Goal: Task Accomplishment & Management: Manage account settings

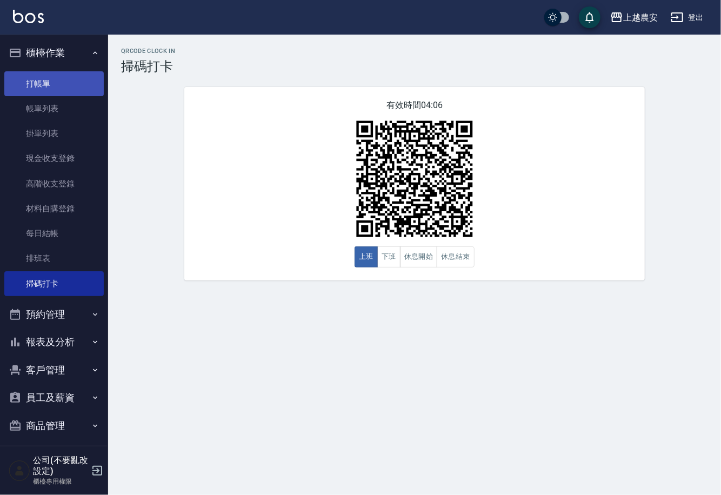
click at [50, 79] on link "打帳單" at bounding box center [53, 83] width 99 height 25
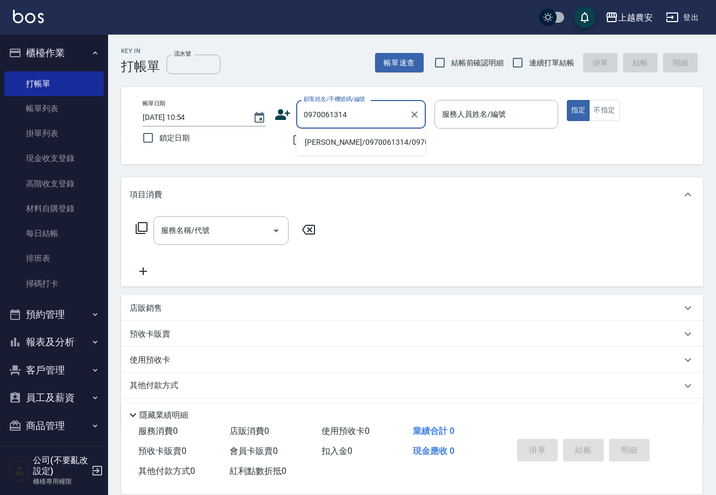
click at [355, 138] on li "[PERSON_NAME]/0970061314/0970061314" at bounding box center [361, 142] width 130 height 18
type input "[PERSON_NAME]/0970061314/0970061314"
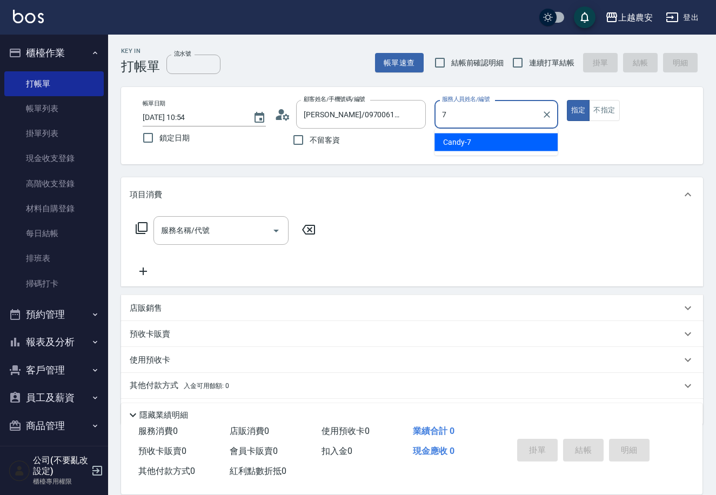
type input "Candy-7"
type button "true"
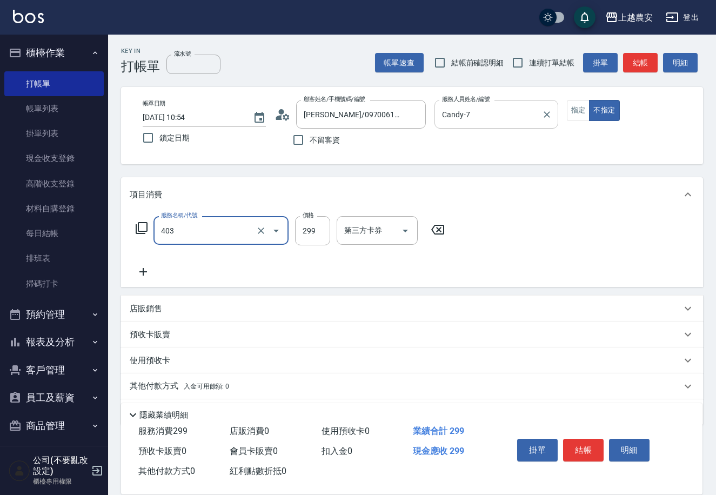
type input "剪髮(403)"
click at [588, 446] on button "結帳" at bounding box center [583, 450] width 41 height 23
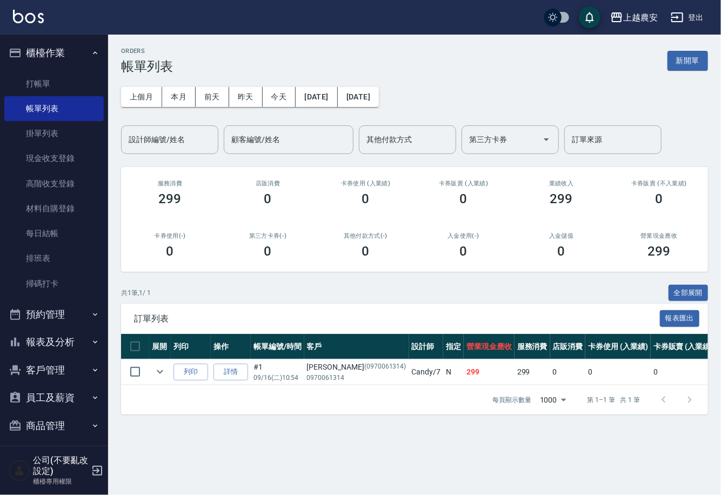
drag, startPoint x: 63, startPoint y: 209, endPoint x: 293, endPoint y: 137, distance: 241.3
click at [63, 209] on link "材料自購登錄" at bounding box center [53, 208] width 99 height 25
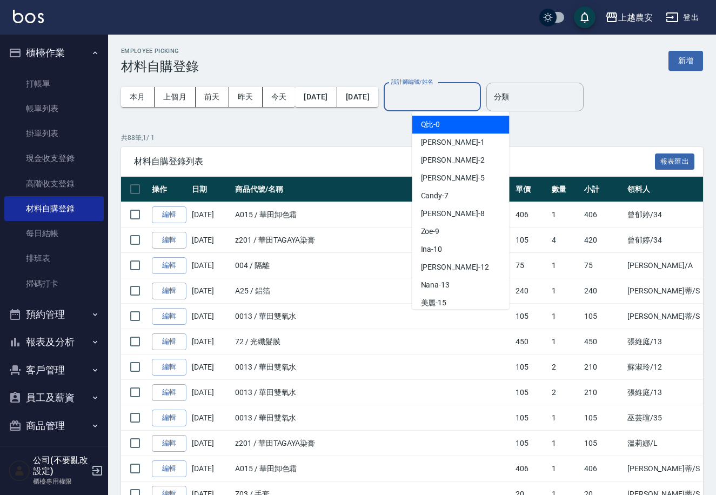
click at [435, 102] on input "設計師編號/姓名" at bounding box center [433, 97] width 88 height 19
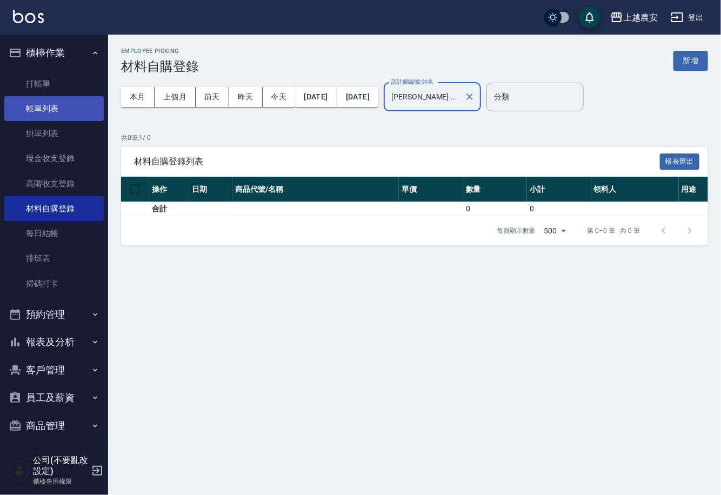
type input "[PERSON_NAME]-32"
click at [41, 107] on link "帳單列表" at bounding box center [53, 108] width 99 height 25
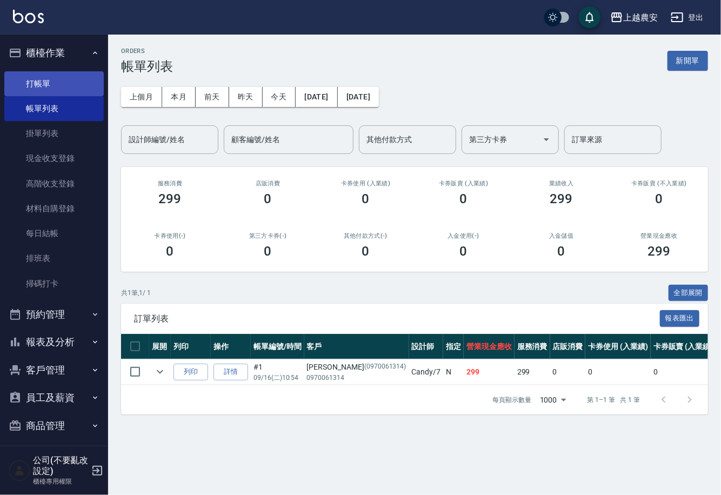
click at [43, 73] on link "打帳單" at bounding box center [53, 83] width 99 height 25
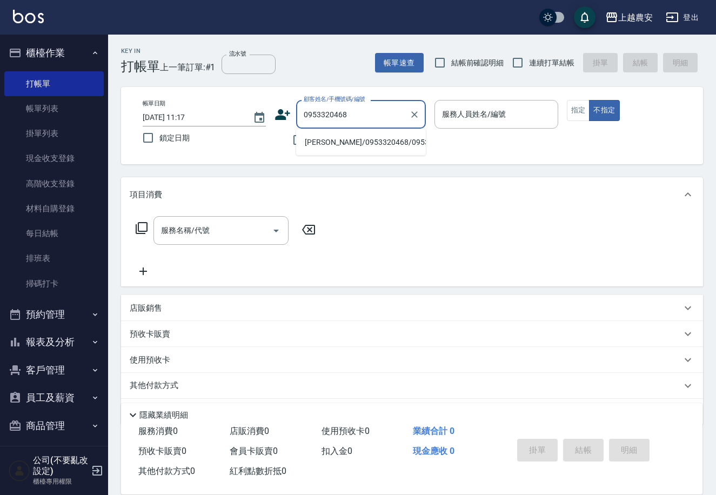
drag, startPoint x: 351, startPoint y: 143, endPoint x: 448, endPoint y: 130, distance: 98.1
click at [351, 143] on li "[PERSON_NAME]/0953320468/0953320468" at bounding box center [361, 142] width 130 height 18
type input "[PERSON_NAME]/0953320468/0953320468"
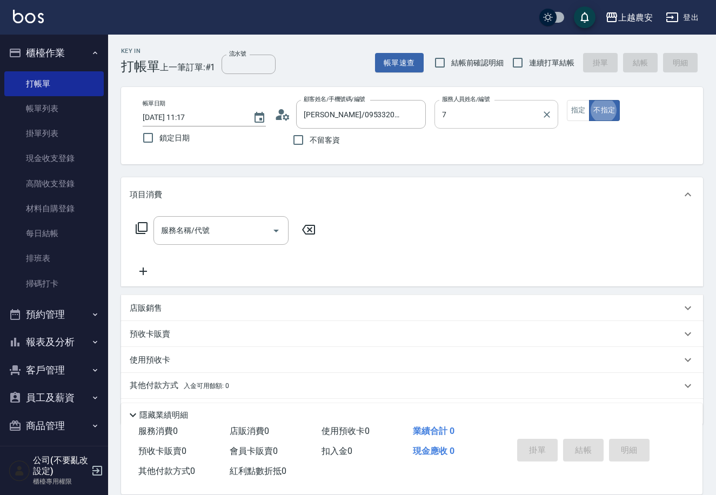
type input "Candy-7"
type button "false"
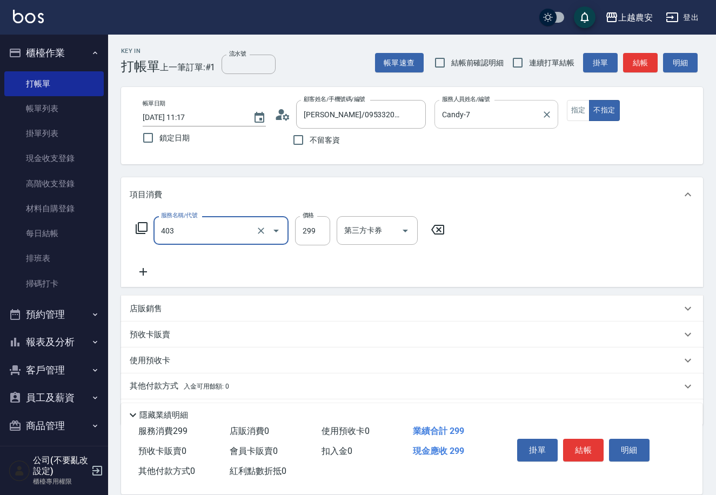
type input "剪髮(403)"
click at [582, 446] on button "結帳" at bounding box center [583, 450] width 41 height 23
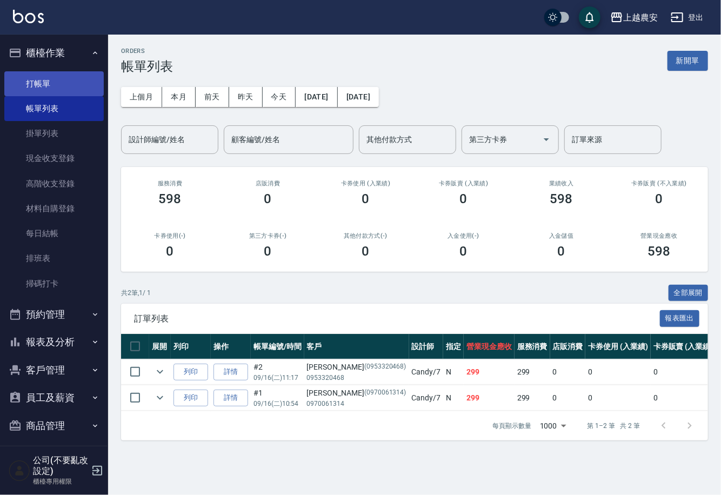
click at [52, 83] on link "打帳單" at bounding box center [53, 83] width 99 height 25
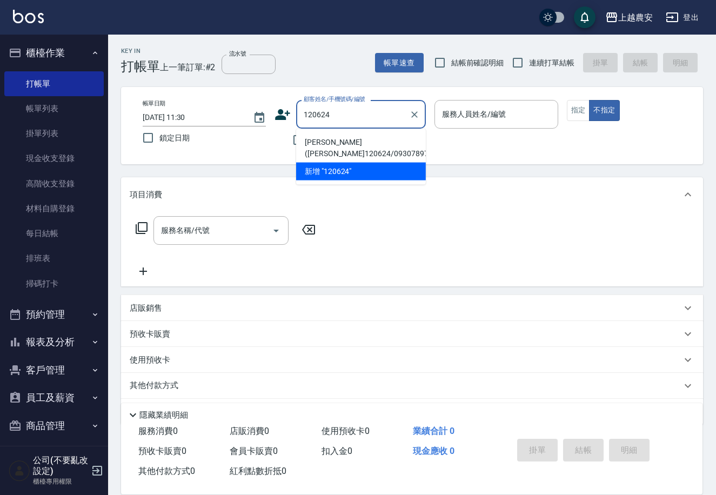
click at [344, 139] on li "[PERSON_NAME]([PERSON_NAME]120624/0930789797/0930789797" at bounding box center [361, 147] width 130 height 29
type input "[PERSON_NAME]([PERSON_NAME]120624/0930789797/0930789797"
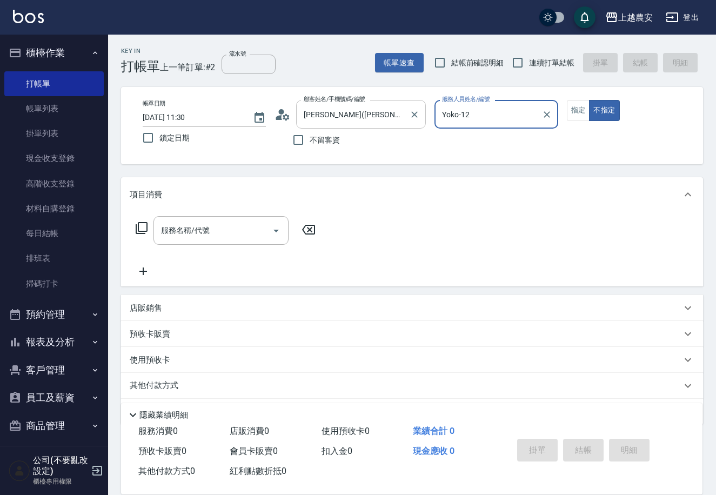
type input "Yoko-12"
click at [586, 105] on button "指定" at bounding box center [578, 110] width 23 height 21
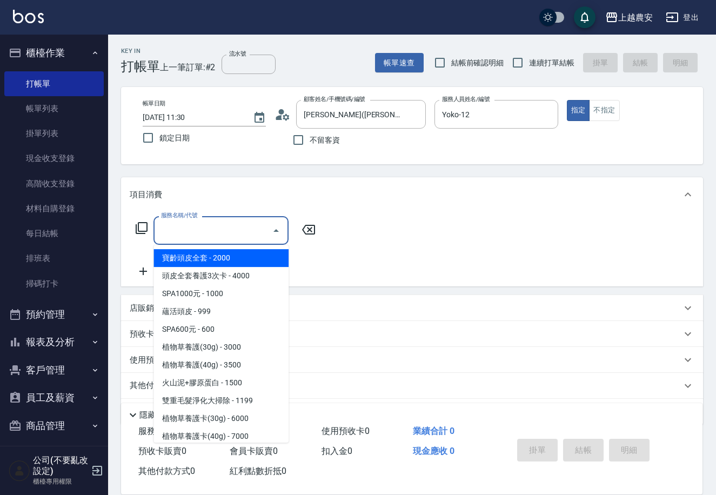
click at [196, 237] on input "服務名稱/代號" at bounding box center [212, 230] width 109 height 19
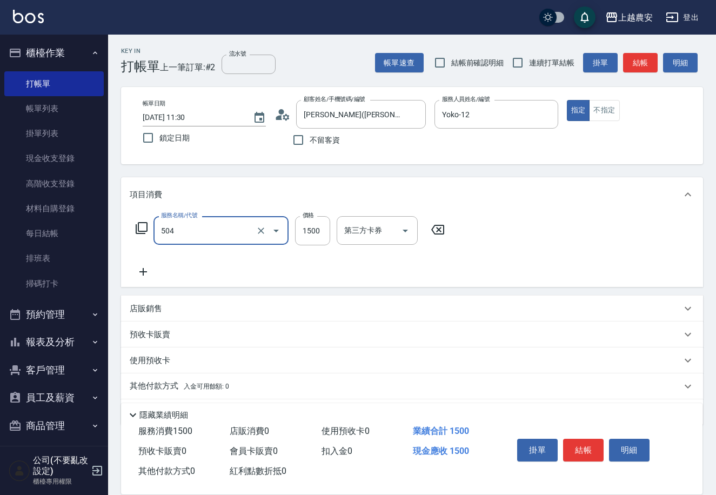
type input "染髮1500↓(504)"
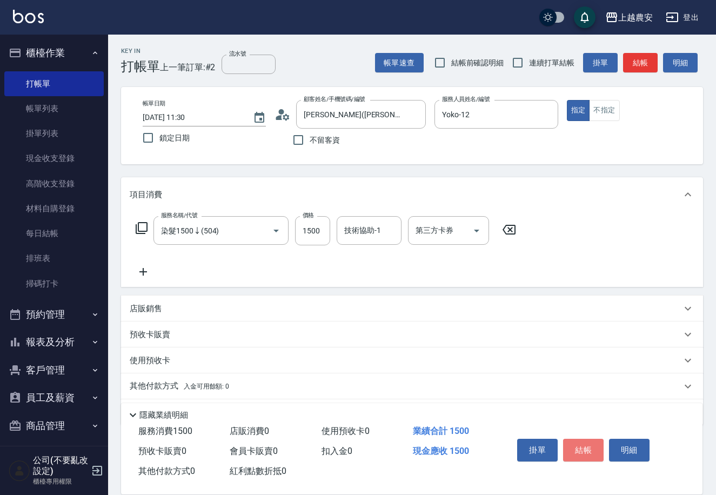
click at [578, 453] on button "結帳" at bounding box center [583, 450] width 41 height 23
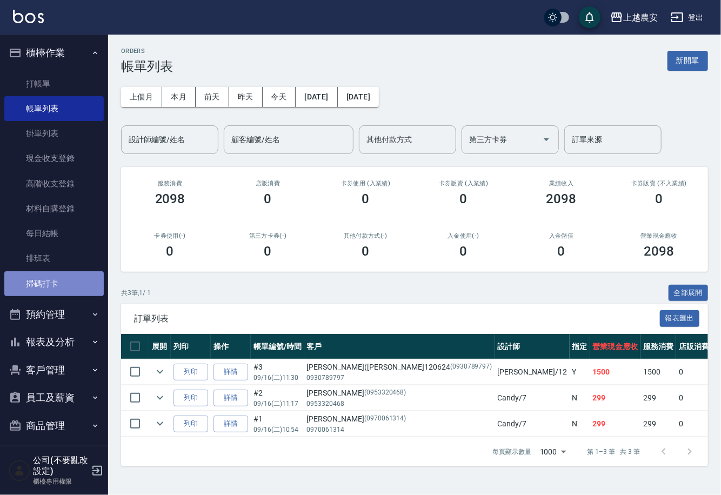
click at [55, 282] on link "掃碼打卡" at bounding box center [53, 283] width 99 height 25
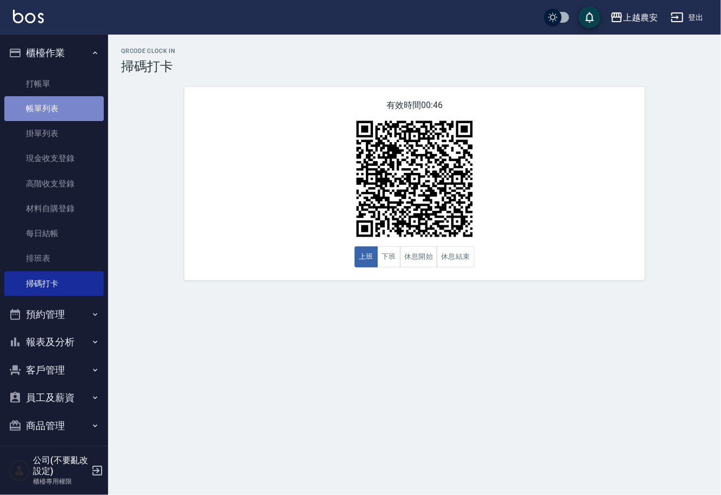
click at [63, 113] on link "帳單列表" at bounding box center [53, 108] width 99 height 25
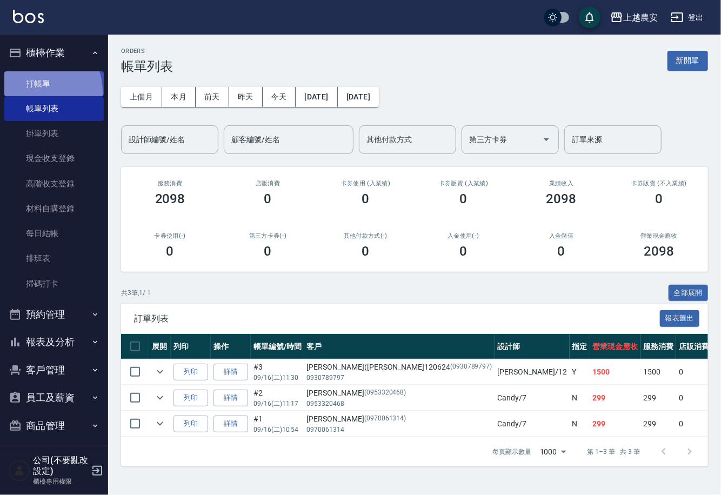
click at [38, 91] on link "打帳單" at bounding box center [53, 83] width 99 height 25
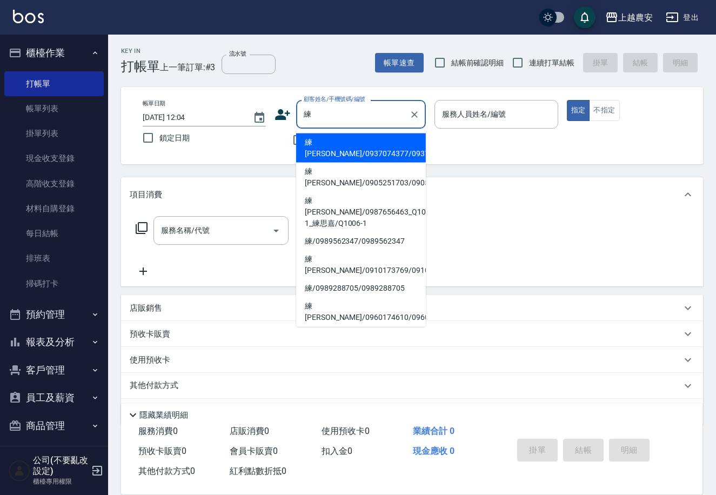
click at [320, 148] on li "練[PERSON_NAME]/0937074377/0937074377" at bounding box center [361, 147] width 130 height 29
type input "練[PERSON_NAME]/0937074377/0937074377"
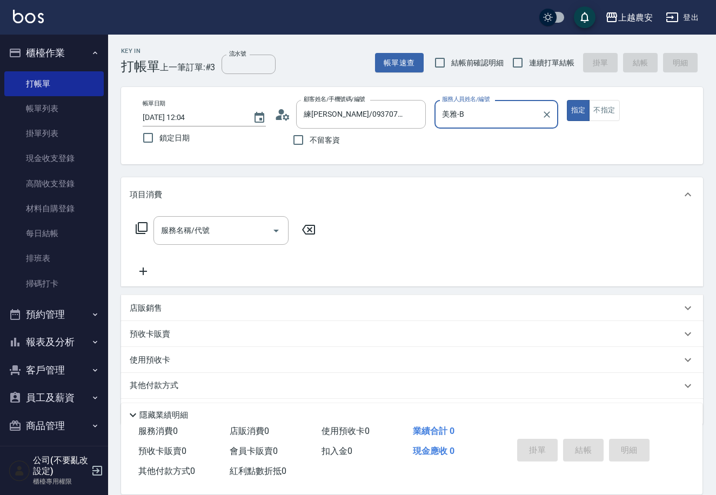
type input "美雅-B"
click at [200, 237] on input "服務名稱/代號" at bounding box center [212, 230] width 109 height 19
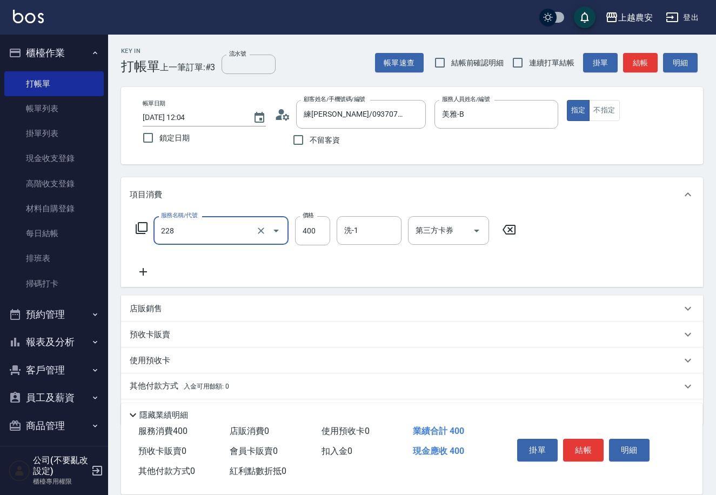
type input "洗髮(228)"
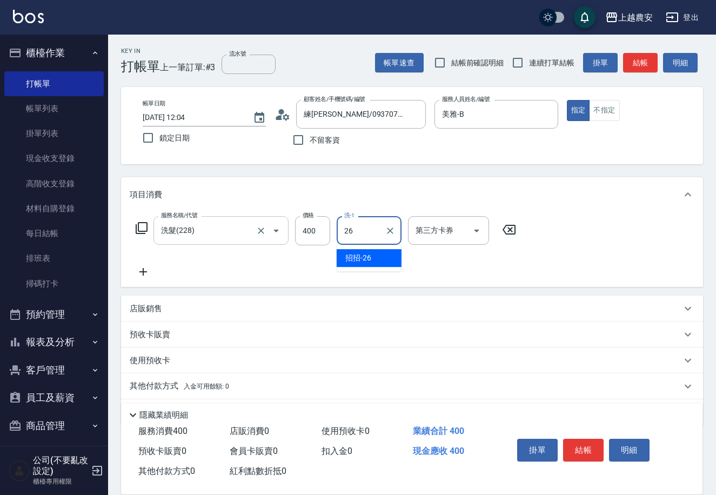
type input "招招-26"
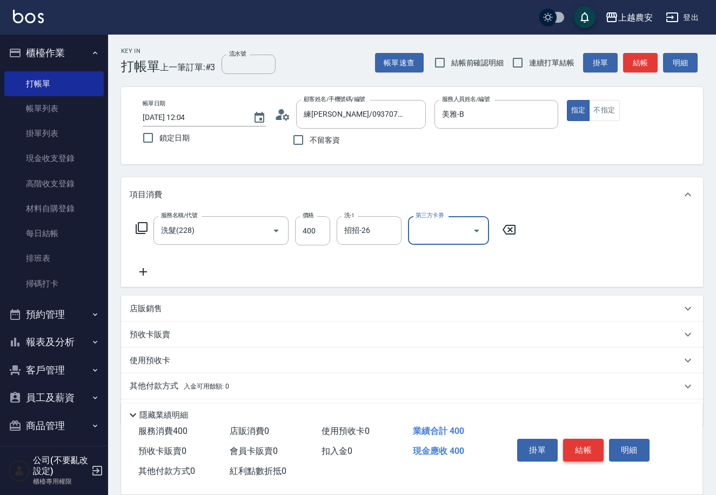
click at [581, 447] on button "結帳" at bounding box center [583, 450] width 41 height 23
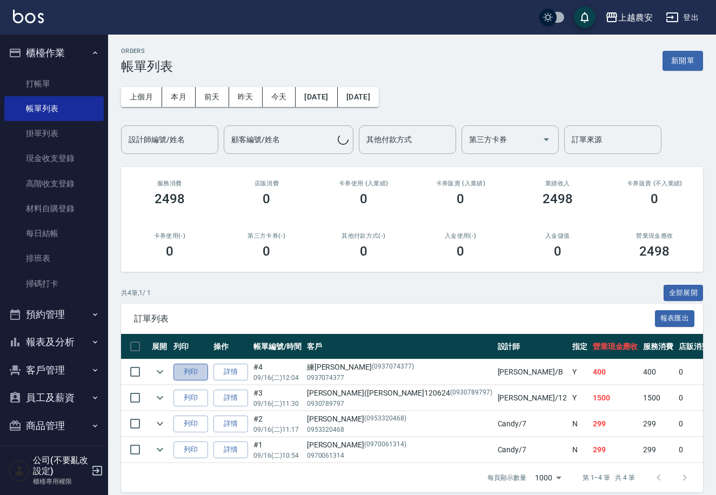
click at [193, 369] on button "列印" at bounding box center [190, 372] width 35 height 17
click at [49, 77] on link "打帳單" at bounding box center [53, 83] width 99 height 25
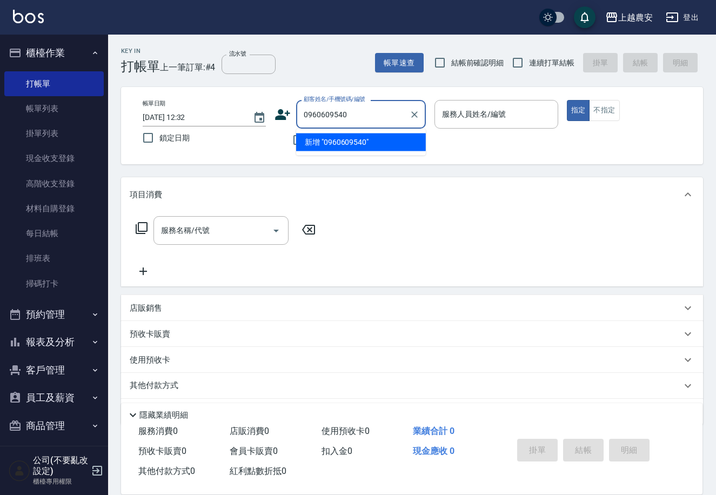
click at [331, 144] on li "新增 "0960609540"" at bounding box center [361, 142] width 130 height 18
type input "0960609540"
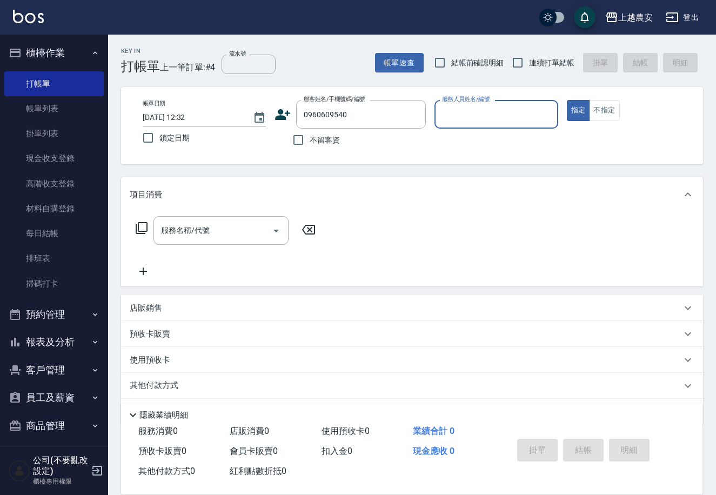
click at [281, 114] on icon at bounding box center [283, 114] width 15 height 11
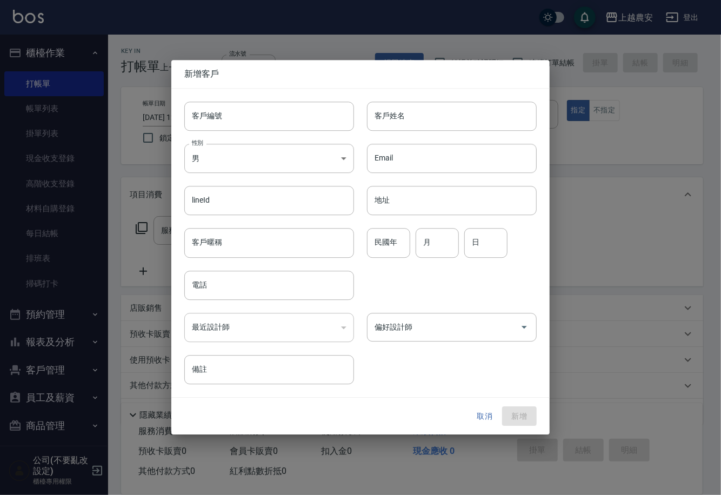
click at [281, 119] on input "客戶編號" at bounding box center [269, 116] width 170 height 29
type input "0960609540"
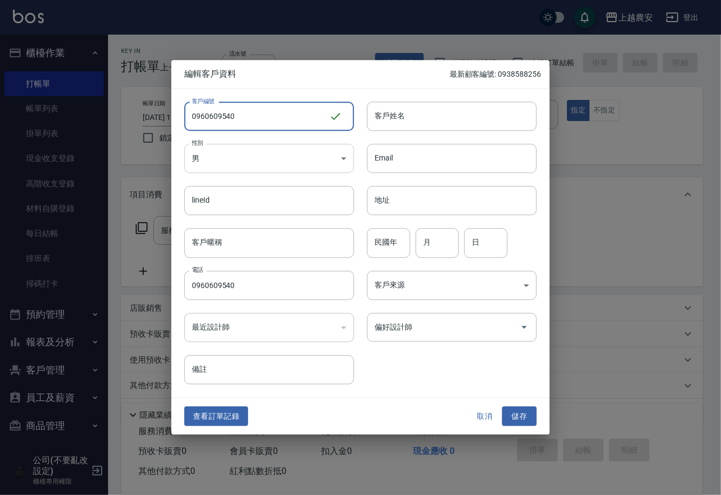
type input "0960609540"
click at [234, 161] on body "上越農安 登出 櫃檯作業 打帳單 帳單列表 掛單列表 現金收支登錄 高階收支登錄 材料自購登錄 每日結帳 排班表 掃碼打卡 預約管理 預約管理 單日預約紀錄 …" at bounding box center [360, 263] width 721 height 527
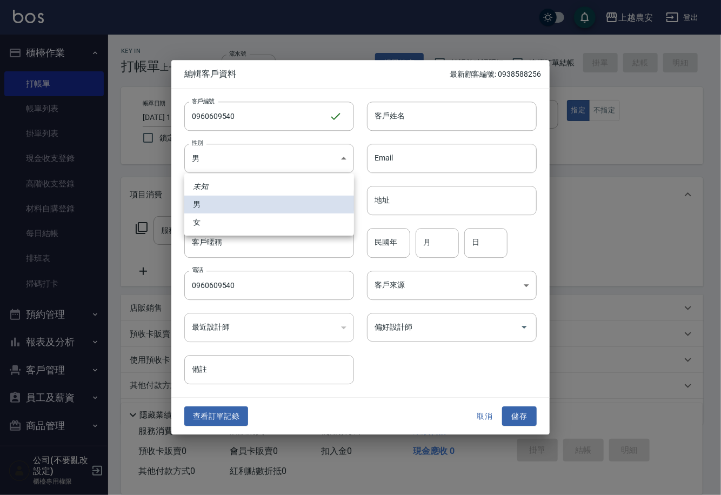
click at [231, 226] on li "女" at bounding box center [269, 222] width 170 height 18
type input "[DEMOGRAPHIC_DATA]"
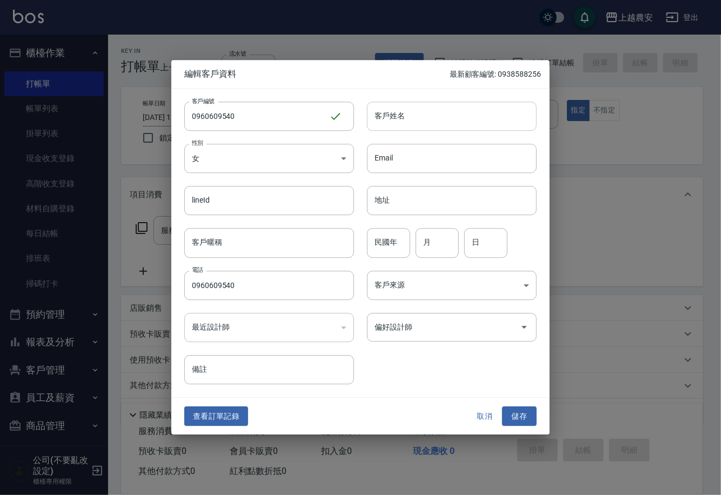
drag, startPoint x: 436, startPoint y: 118, endPoint x: 435, endPoint y: 130, distance: 11.9
click at [436, 118] on input "客戶姓名" at bounding box center [452, 116] width 170 height 29
type input "王"
drag, startPoint x: 521, startPoint y: 414, endPoint x: 519, endPoint y: 369, distance: 45.4
click at [521, 414] on button "儲存" at bounding box center [519, 416] width 35 height 20
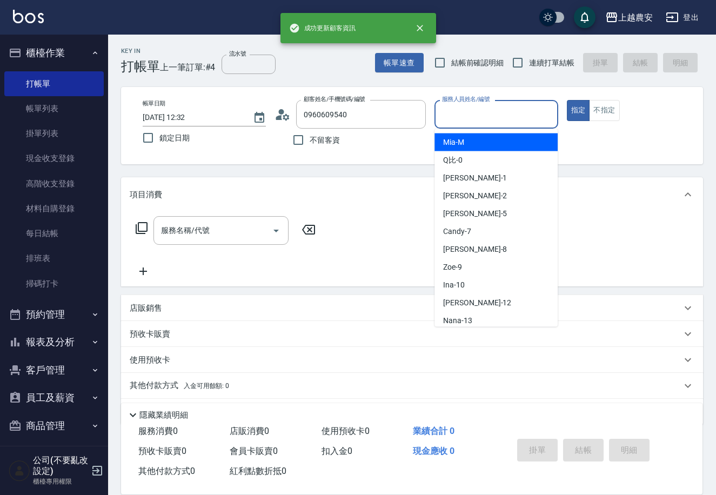
click at [488, 118] on input "服務人員姓名/編號" at bounding box center [495, 114] width 113 height 19
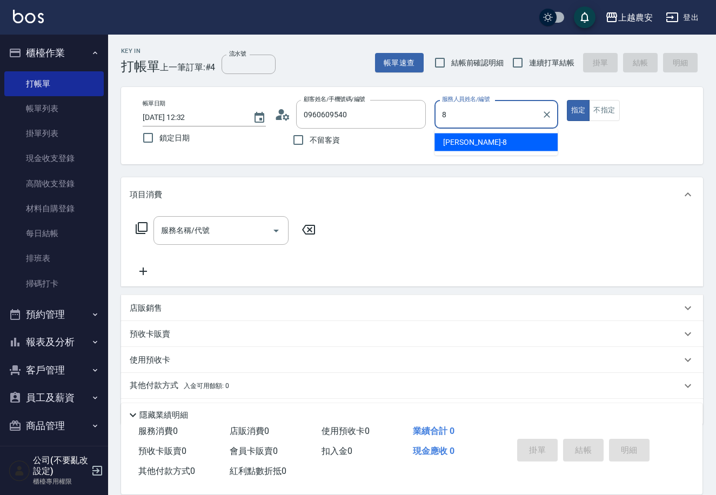
type input "[PERSON_NAME]-8"
type button "true"
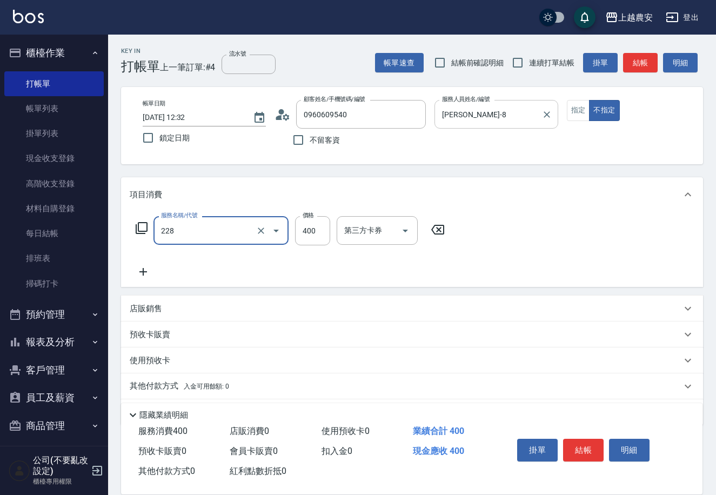
type input "洗髮(228)"
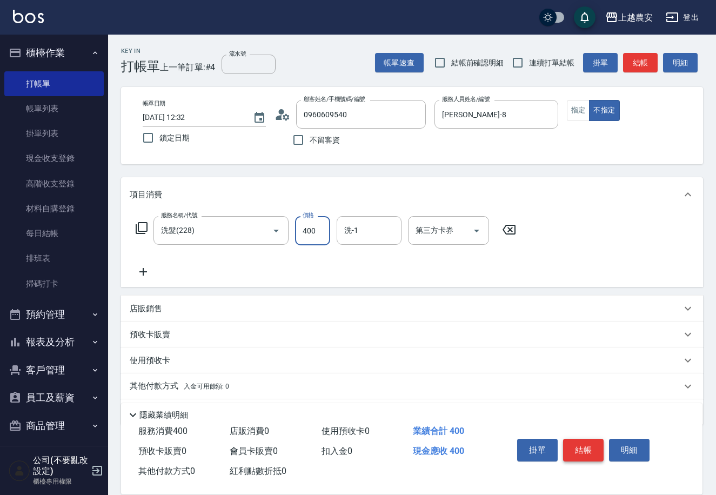
click at [578, 443] on button "結帳" at bounding box center [583, 450] width 41 height 23
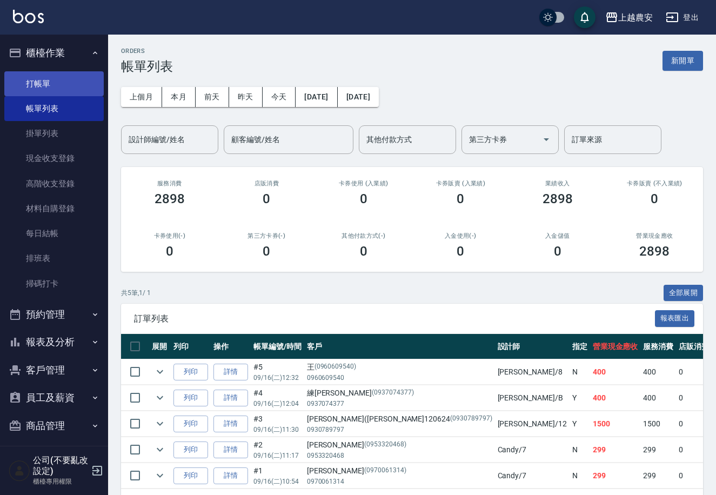
click at [42, 75] on link "打帳單" at bounding box center [53, 83] width 99 height 25
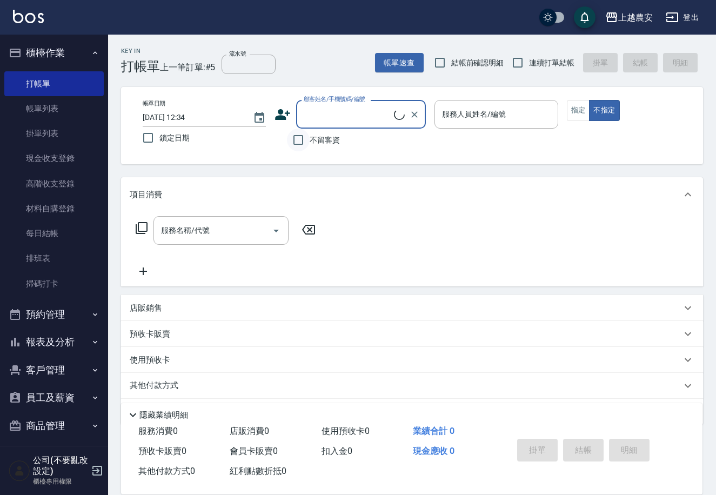
click at [298, 143] on input "不留客資" at bounding box center [298, 140] width 23 height 23
checkbox input "true"
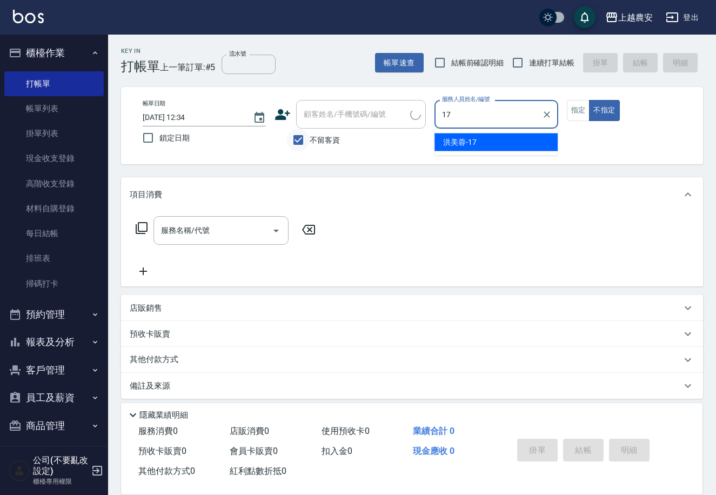
type input "[PERSON_NAME]-17"
type button "false"
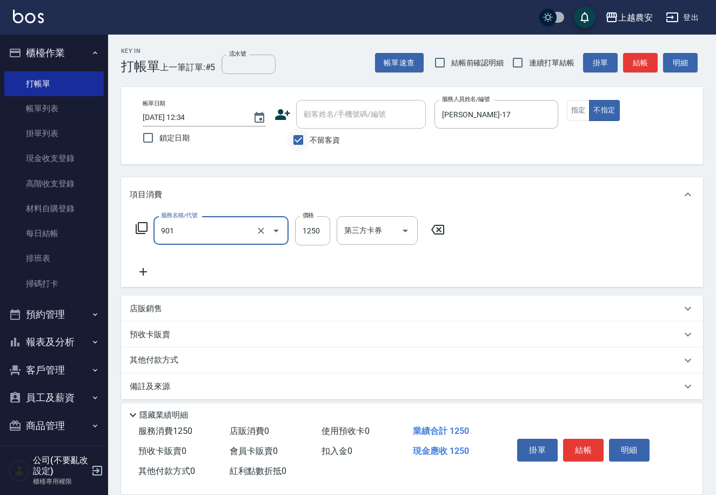
type input "修手指甲(901)"
type input "2200"
click at [575, 105] on button "指定" at bounding box center [578, 110] width 23 height 21
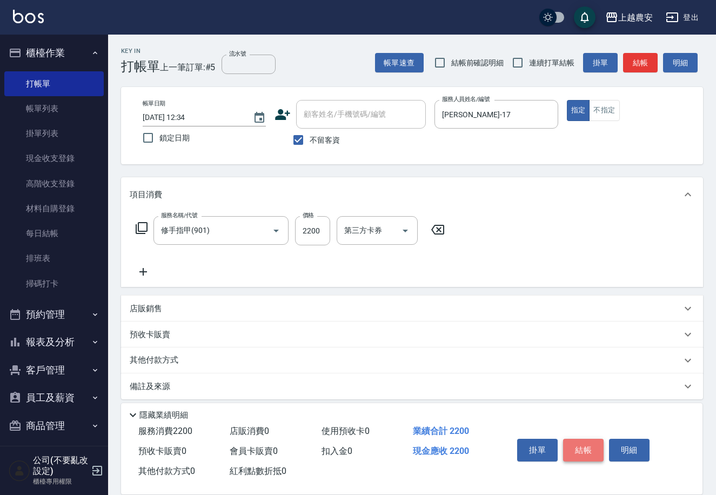
click at [597, 450] on button "結帳" at bounding box center [583, 450] width 41 height 23
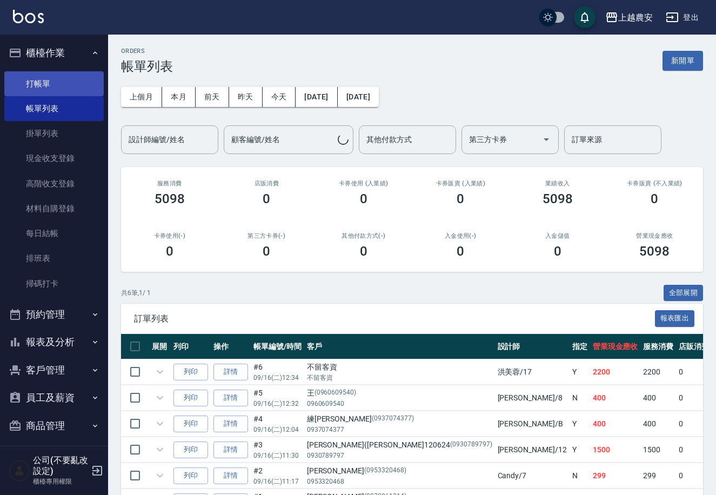
click at [41, 84] on link "打帳單" at bounding box center [53, 83] width 99 height 25
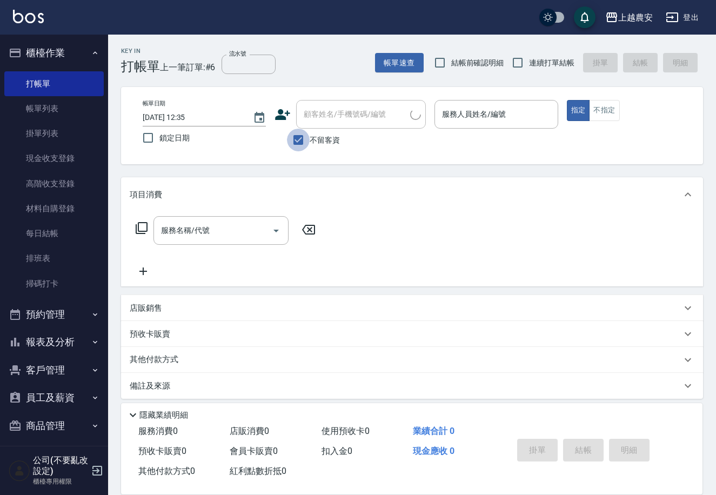
click at [294, 139] on input "不留客資" at bounding box center [298, 140] width 23 height 23
checkbox input "false"
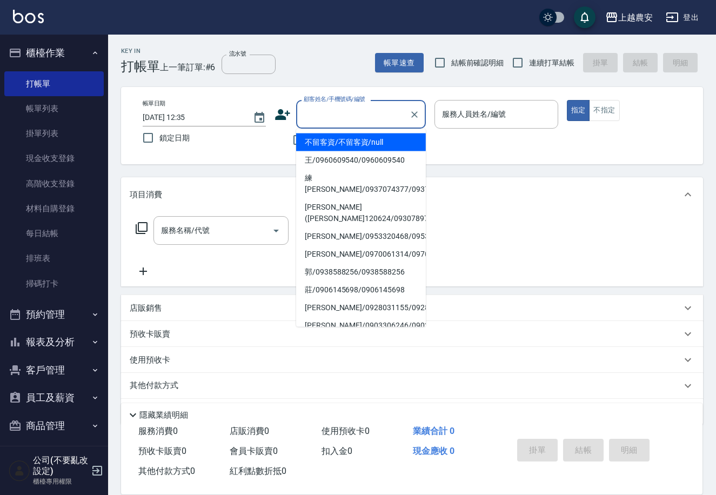
click at [338, 119] on input "顧客姓名/手機號碼/編號" at bounding box center [353, 114] width 104 height 19
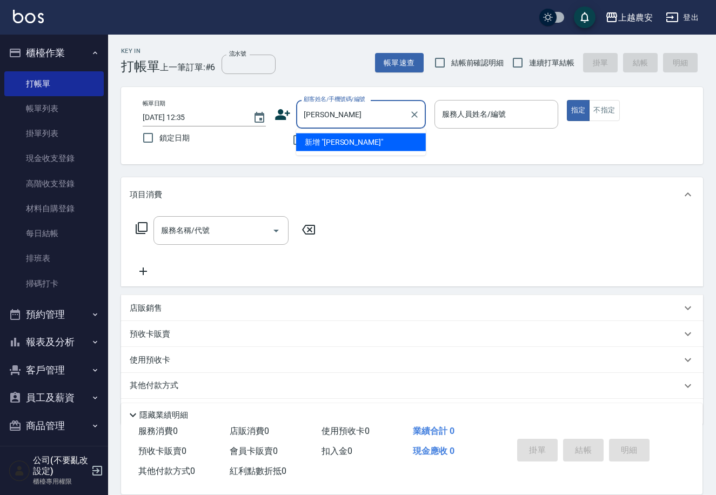
click at [330, 149] on li "新增 "[PERSON_NAME]"" at bounding box center [361, 142] width 130 height 18
click at [341, 114] on input "[PERSON_NAME]" at bounding box center [353, 114] width 104 height 19
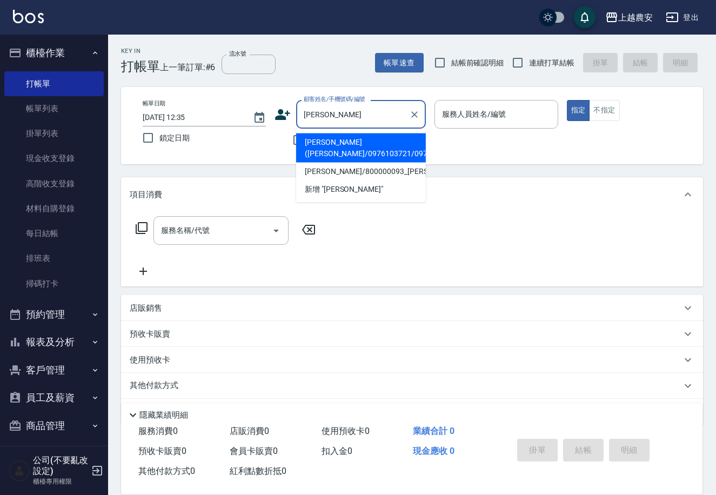
click at [313, 155] on li "[PERSON_NAME]([PERSON_NAME]/0976103721/0976103721" at bounding box center [361, 147] width 130 height 29
type input "[PERSON_NAME]([PERSON_NAME]/0976103721/0976103721"
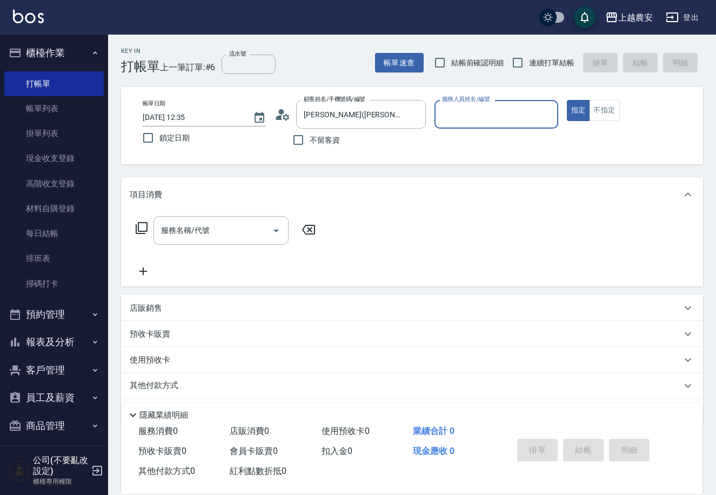
type input "Q比-0"
click at [258, 236] on input "服務名稱/代號" at bounding box center [212, 230] width 109 height 19
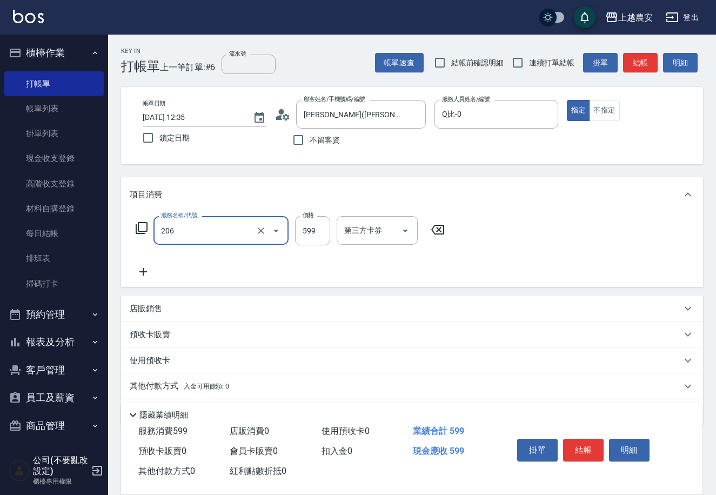
type input "洗+剪(206)"
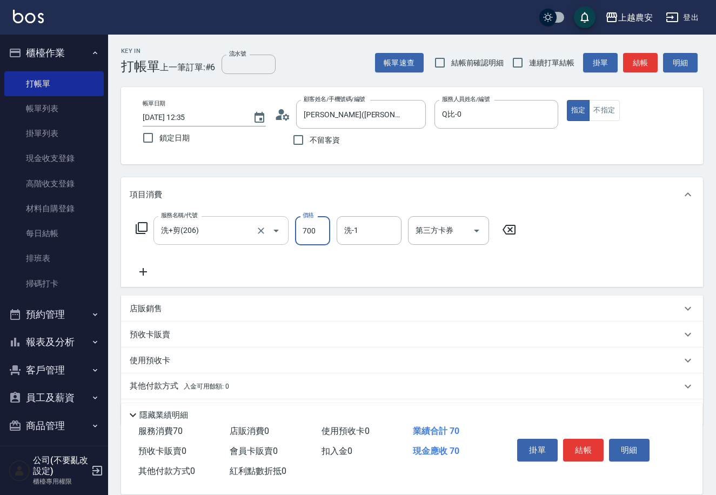
type input "700"
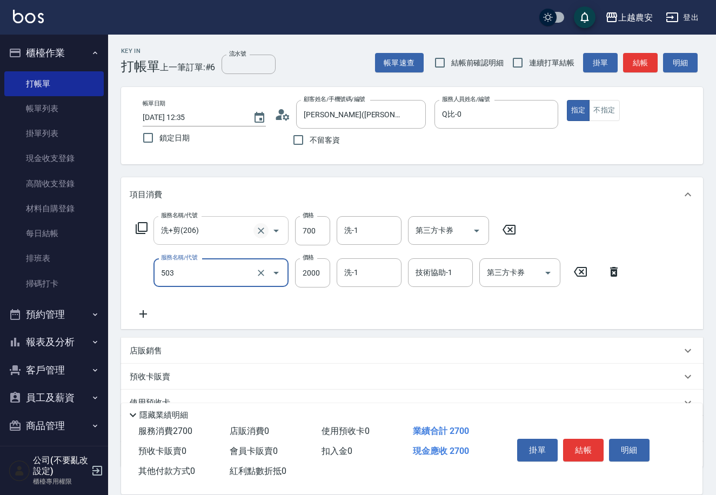
type input "染髮1500↑(503)"
type input "2300"
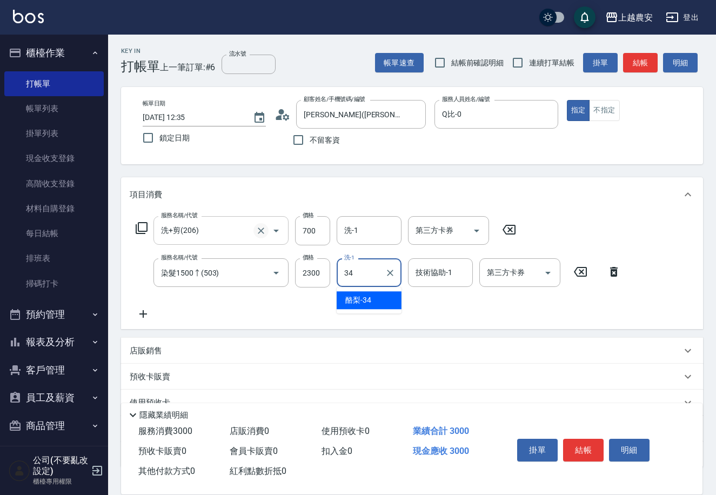
type input "酪梨-34"
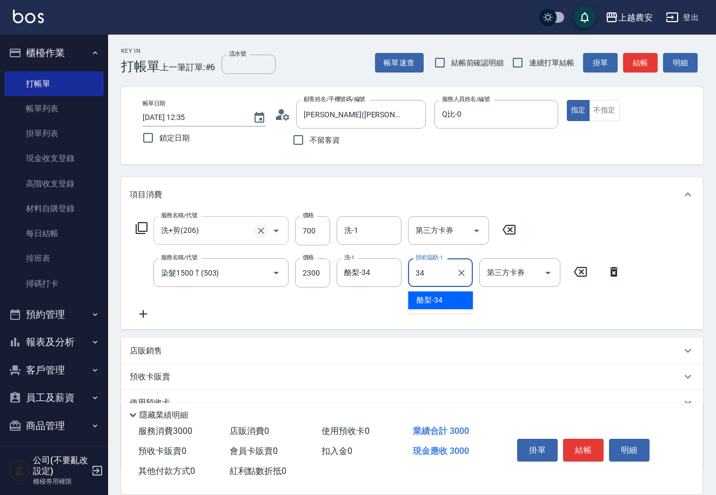
type input "酪梨-34"
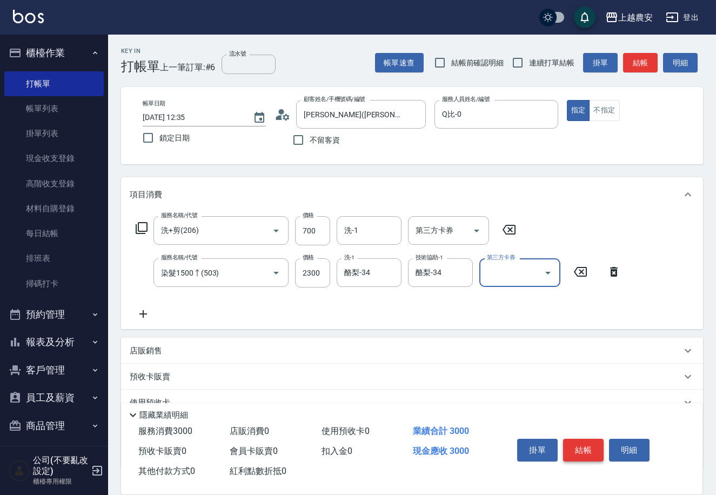
click at [572, 455] on button "結帳" at bounding box center [583, 450] width 41 height 23
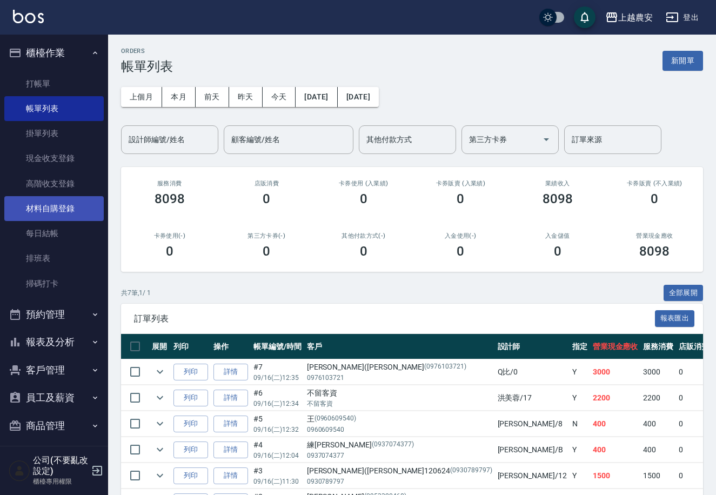
click at [66, 212] on link "材料自購登錄" at bounding box center [53, 208] width 99 height 25
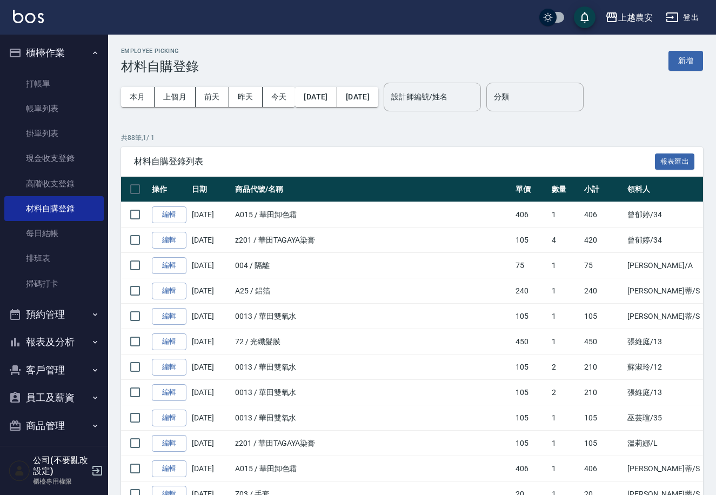
drag, startPoint x: 686, startPoint y: 51, endPoint x: 681, endPoint y: 62, distance: 11.4
click at [684, 52] on button "新增" at bounding box center [685, 61] width 35 height 20
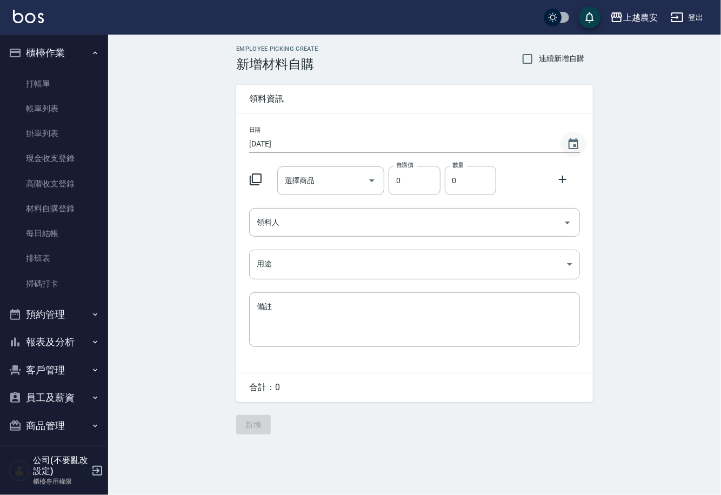
click at [577, 142] on icon "Choose date, selected date is 2025-09-16" at bounding box center [573, 143] width 10 height 11
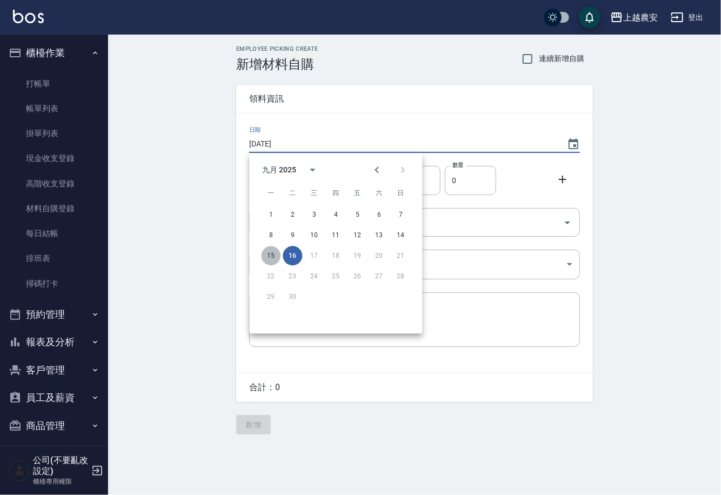
click at [269, 261] on button "15" at bounding box center [270, 255] width 19 height 19
type input "[DATE]"
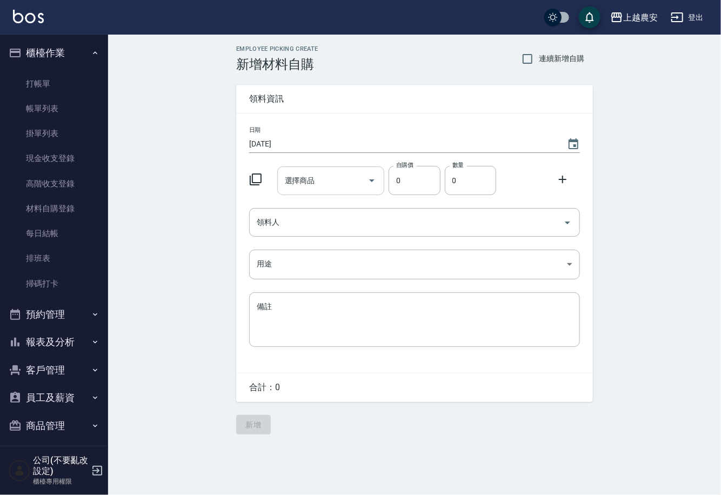
click at [294, 184] on div "選擇商品 選擇商品" at bounding box center [331, 180] width 108 height 29
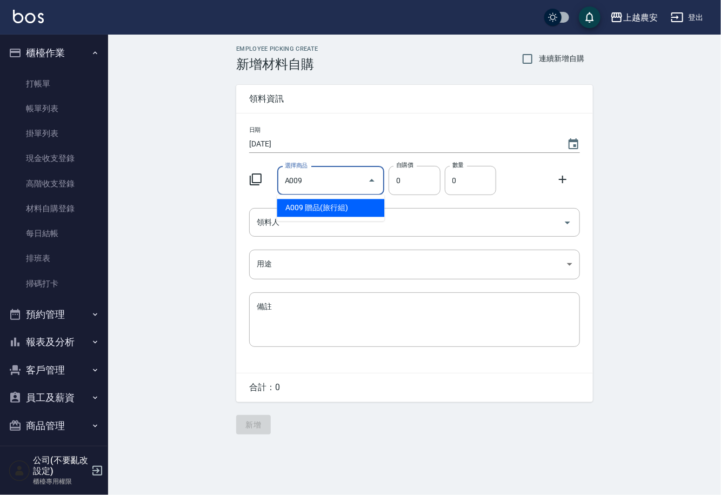
type input "贈品(旅行組)"
type input "50"
type input "1"
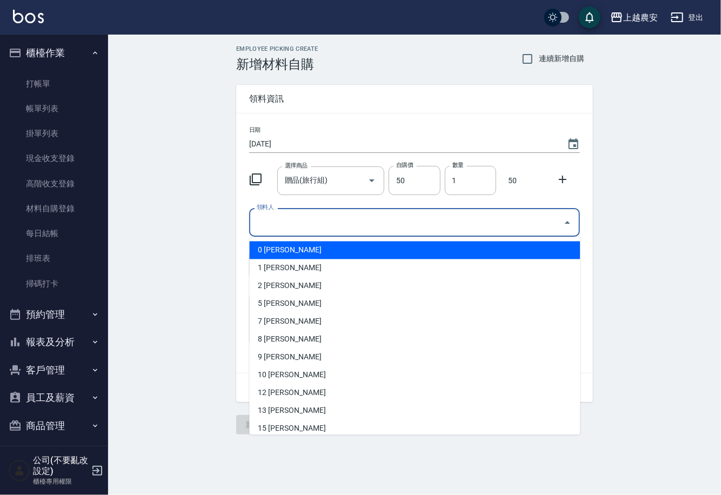
click at [283, 224] on input "領料人" at bounding box center [406, 222] width 305 height 19
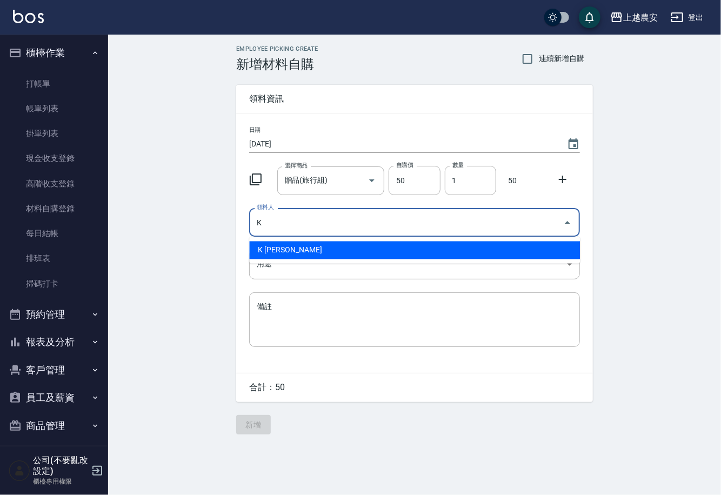
click at [285, 250] on li "K [PERSON_NAME]" at bounding box center [414, 251] width 331 height 18
type input "K [PERSON_NAME]"
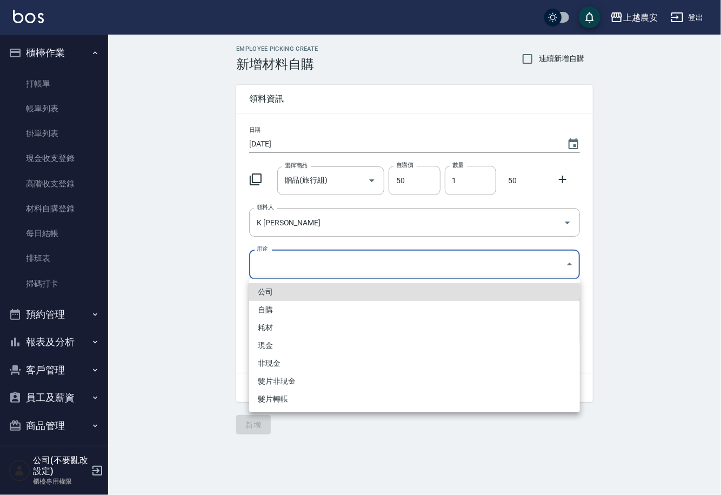
drag, startPoint x: 275, startPoint y: 267, endPoint x: 264, endPoint y: 297, distance: 32.3
click at [273, 270] on body "上越農安 登出 櫃檯作業 打帳單 帳單列表 掛單列表 現金收支登錄 高階收支登錄 材料自購登錄 每日結帳 排班表 掃碼打卡 預約管理 預約管理 單日預約紀錄 …" at bounding box center [360, 247] width 721 height 495
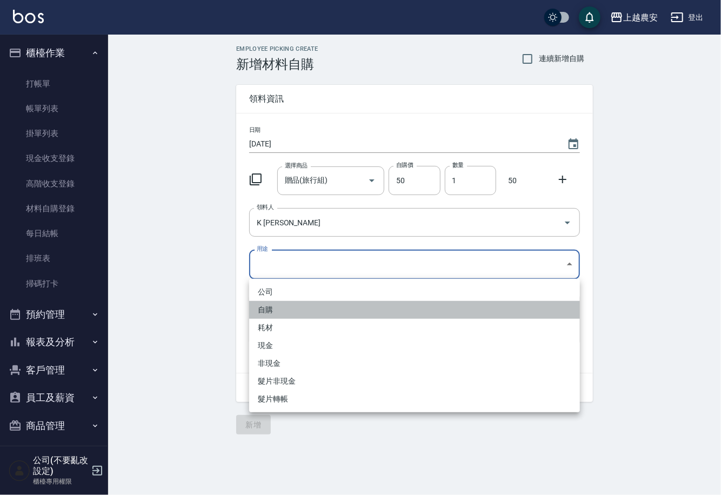
click at [263, 310] on li "自購" at bounding box center [414, 310] width 331 height 18
type input "自購"
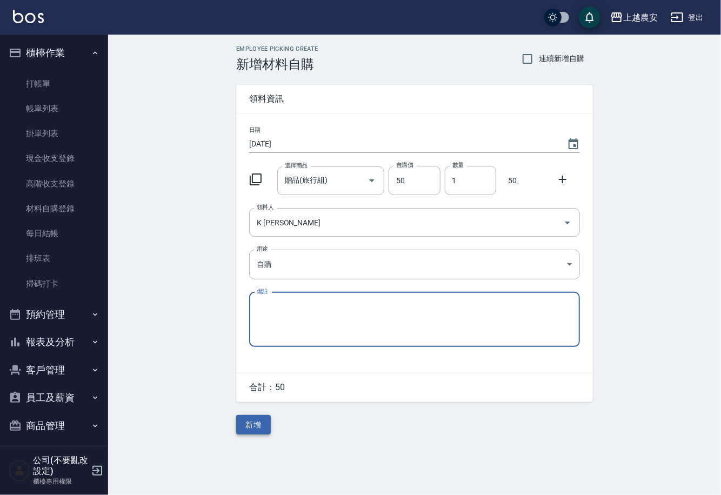
click at [244, 426] on button "新增" at bounding box center [253, 425] width 35 height 20
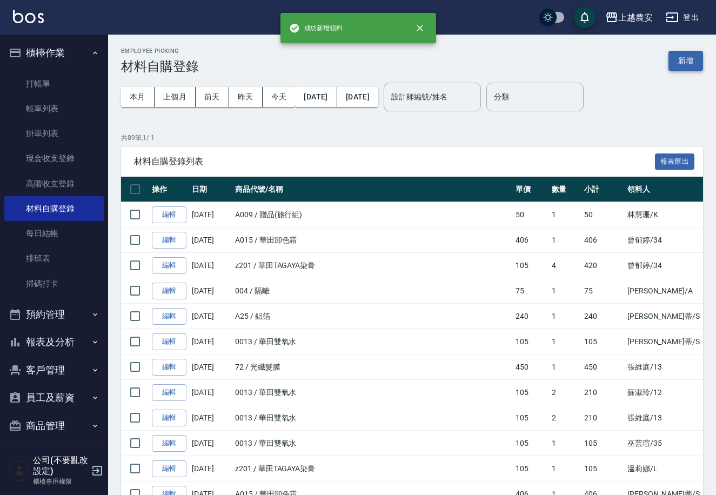
click at [683, 59] on button "新增" at bounding box center [685, 61] width 35 height 20
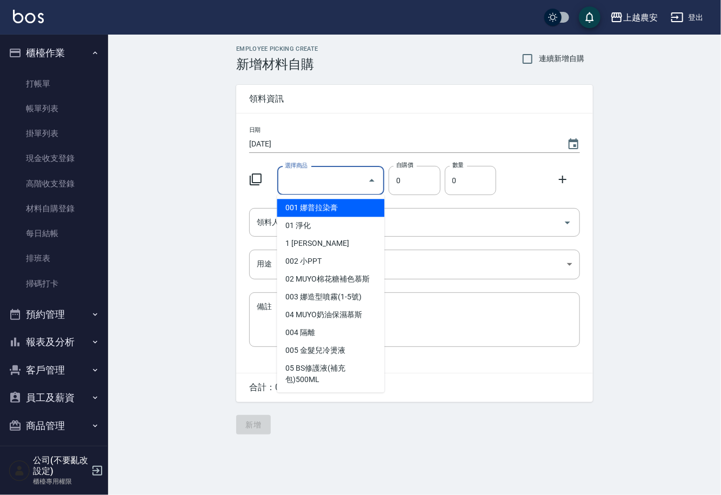
click at [327, 185] on input "選擇商品" at bounding box center [323, 180] width 82 height 19
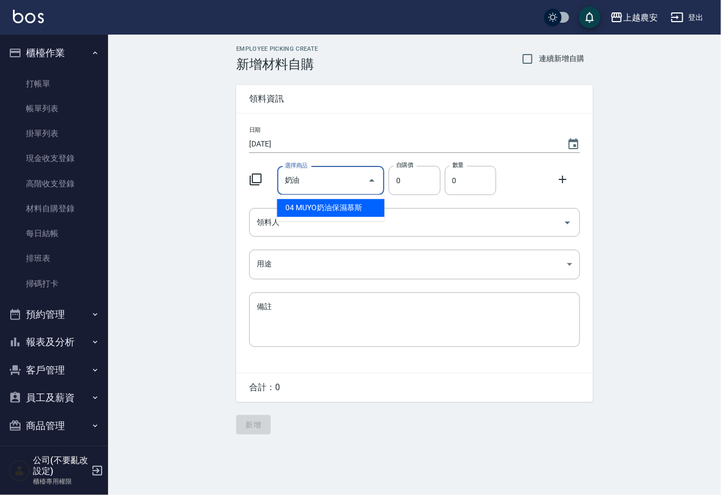
click at [314, 212] on li "04 MUYO奶油保濕慕斯" at bounding box center [331, 208] width 108 height 18
type input "MUYO奶油保濕慕斯"
type input "352"
type input "1"
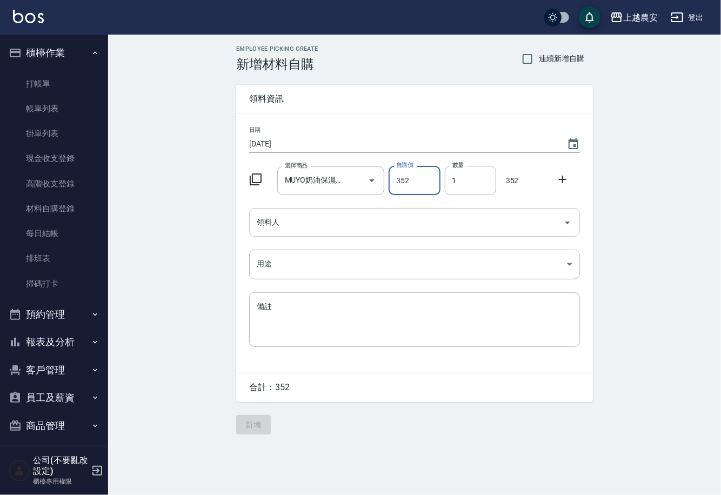
click at [312, 217] on input "領料人" at bounding box center [406, 222] width 305 height 19
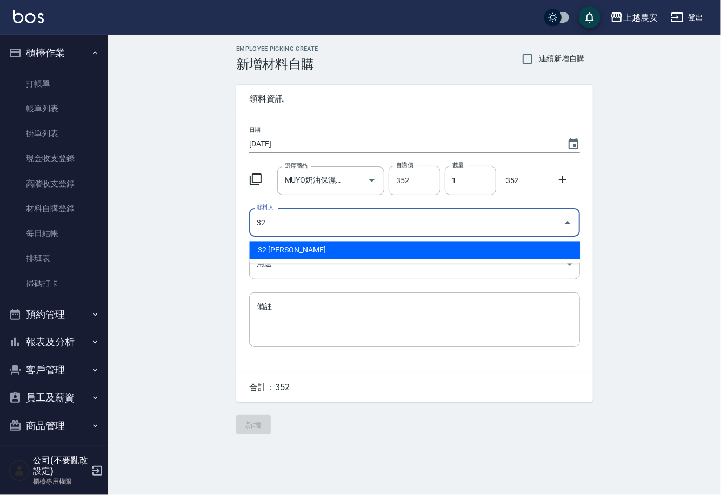
click at [287, 250] on li "32 [PERSON_NAME]" at bounding box center [414, 251] width 331 height 18
type input "32 [PERSON_NAME]"
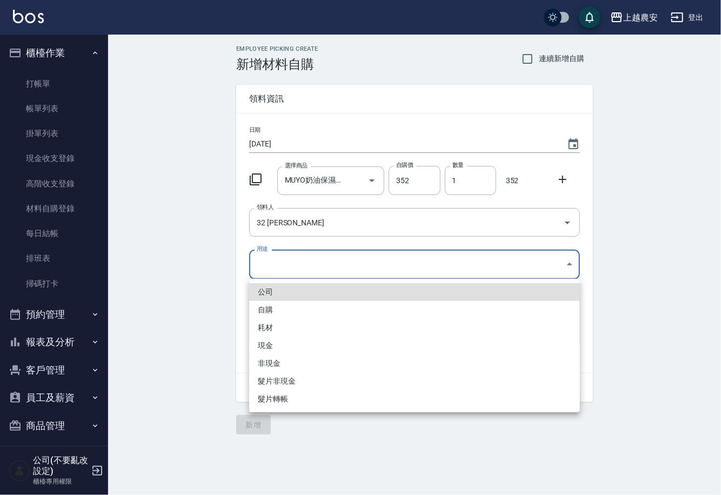
drag, startPoint x: 265, startPoint y: 272, endPoint x: 268, endPoint y: 325, distance: 53.1
click at [265, 279] on body "上越農安 登出 櫃檯作業 打帳單 帳單列表 掛單列表 現金收支登錄 高階收支登錄 材料自購登錄 每日結帳 排班表 掃碼打卡 預約管理 預約管理 單日預約紀錄 …" at bounding box center [360, 247] width 721 height 495
click at [272, 309] on li "自購" at bounding box center [414, 310] width 331 height 18
type input "自購"
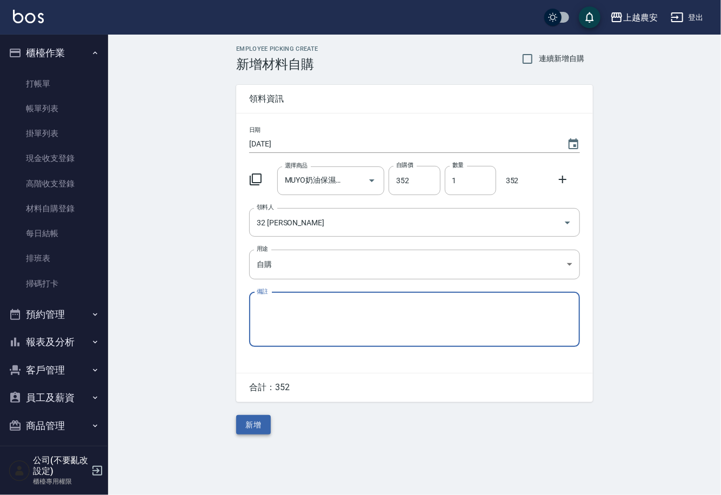
click at [253, 425] on button "新增" at bounding box center [253, 425] width 35 height 20
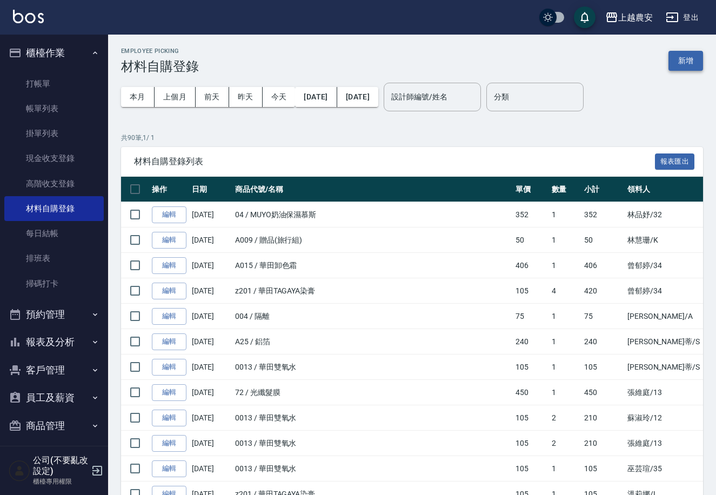
click at [697, 60] on button "新增" at bounding box center [685, 61] width 35 height 20
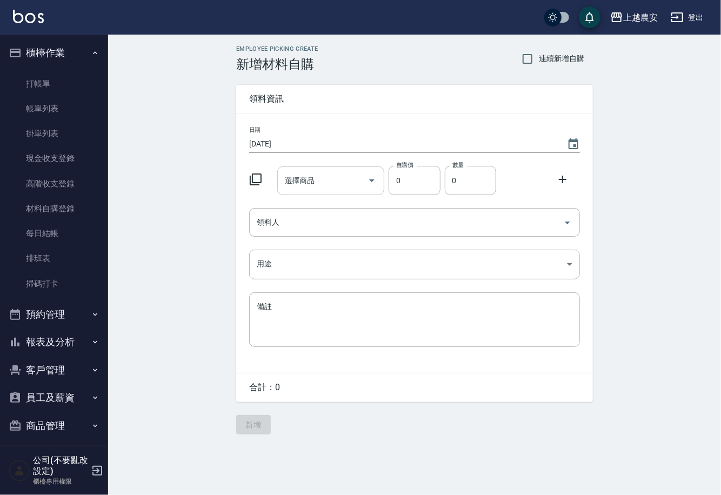
click at [307, 182] on div "選擇商品 選擇商品" at bounding box center [331, 180] width 108 height 29
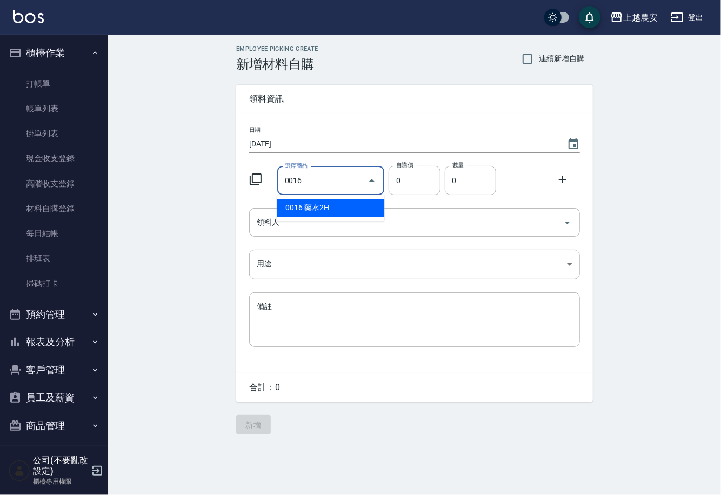
click at [350, 205] on li "0016 藥水2H" at bounding box center [331, 208] width 108 height 18
type input "藥水2H"
type input "160"
type input "1"
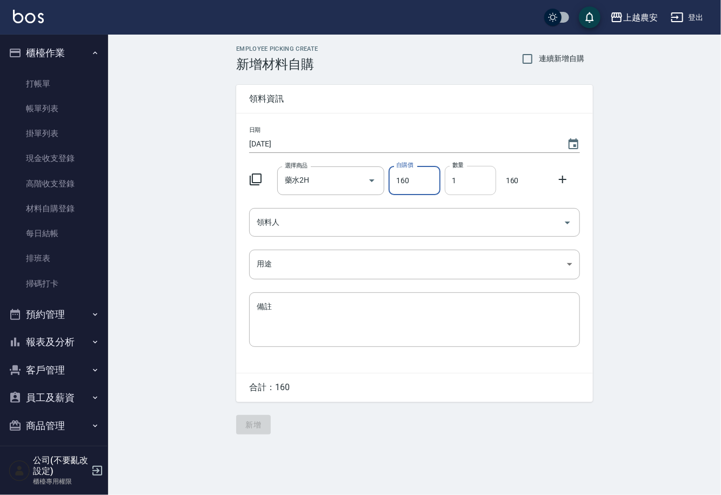
drag, startPoint x: 448, startPoint y: 181, endPoint x: 472, endPoint y: 183, distance: 23.3
click at [472, 183] on input "1" at bounding box center [470, 180] width 51 height 29
drag, startPoint x: 562, startPoint y: 178, endPoint x: 402, endPoint y: 202, distance: 161.7
click at [560, 178] on icon at bounding box center [562, 179] width 13 height 13
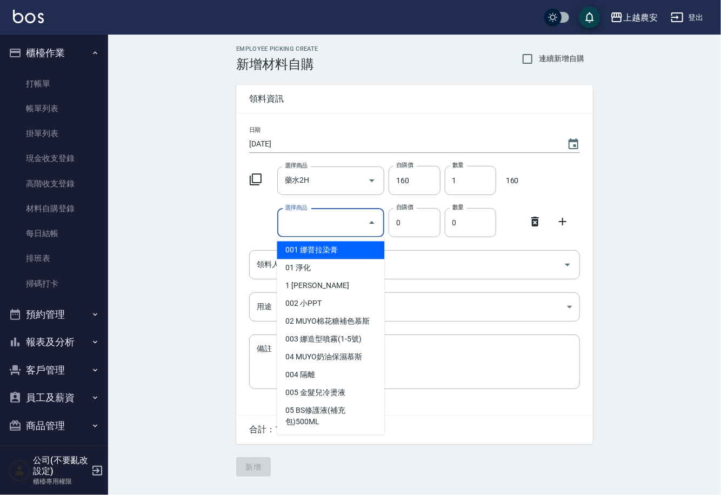
click at [346, 226] on input "選擇商品" at bounding box center [323, 222] width 82 height 19
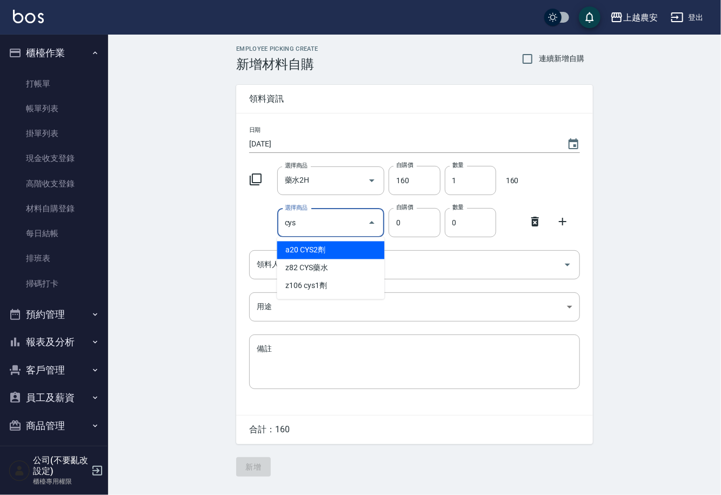
type input "cys1劑"
click at [315, 246] on li "z106 cys1劑" at bounding box center [331, 251] width 108 height 18
type input "270"
type input "1"
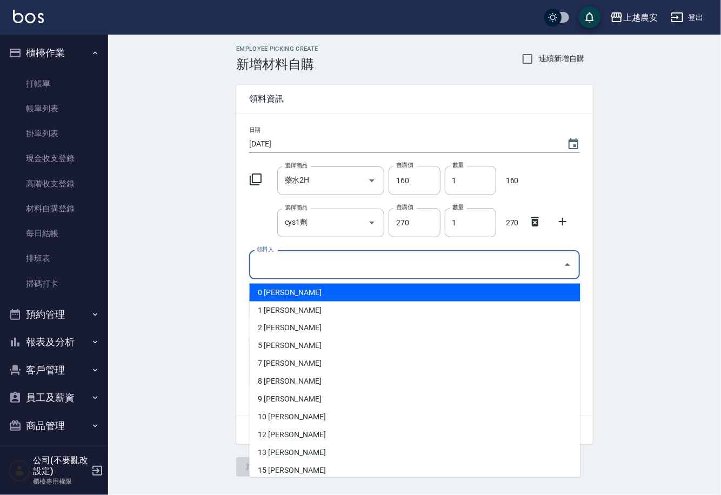
click at [302, 264] on input "領料人" at bounding box center [406, 264] width 305 height 19
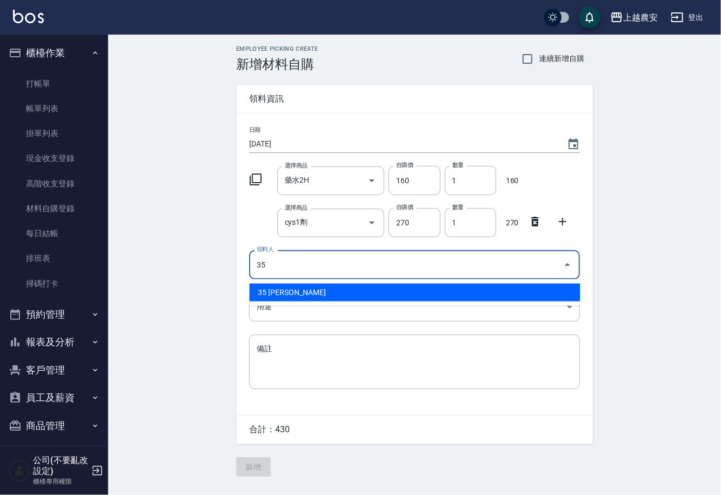
click at [280, 291] on li "35 [PERSON_NAME]" at bounding box center [414, 293] width 331 height 18
type input "35 [PERSON_NAME]"
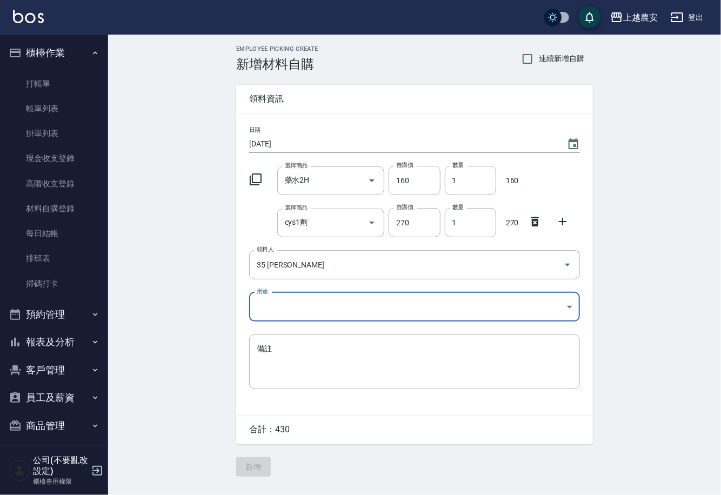
click at [282, 312] on body "上越農安 登出 櫃檯作業 打帳單 帳單列表 掛單列表 現金收支登錄 高階收支登錄 材料自購登錄 每日結帳 排班表 掃碼打卡 預約管理 預約管理 單日預約紀錄 …" at bounding box center [360, 247] width 721 height 495
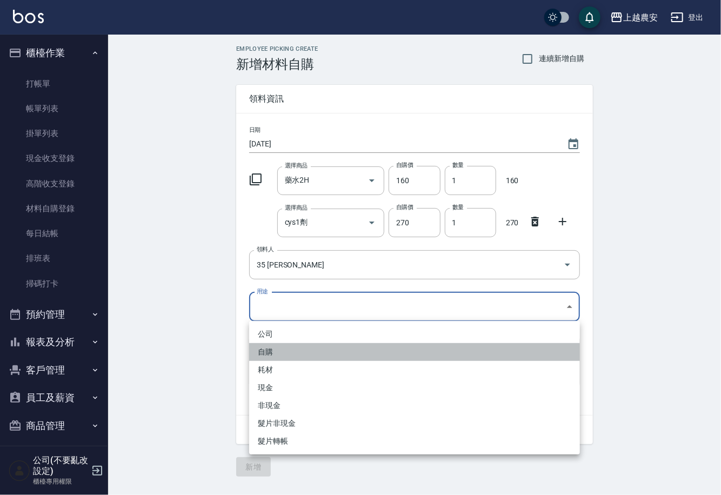
click at [269, 352] on li "自購" at bounding box center [414, 352] width 331 height 18
type input "自購"
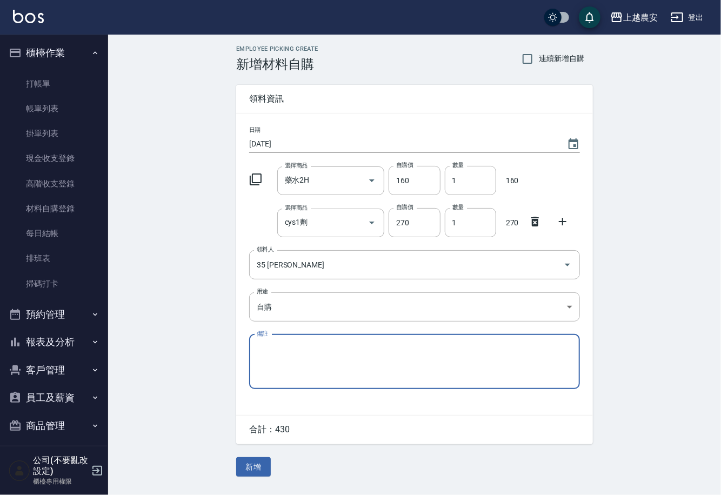
click at [253, 465] on button "新增" at bounding box center [253, 467] width 35 height 20
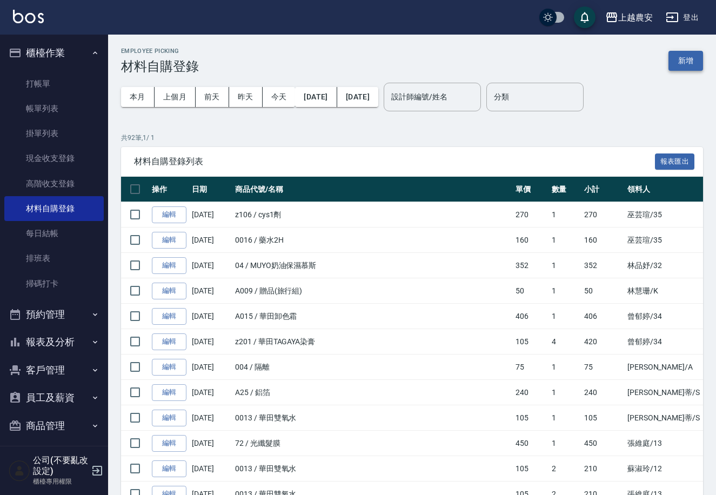
click at [685, 64] on button "新增" at bounding box center [685, 61] width 35 height 20
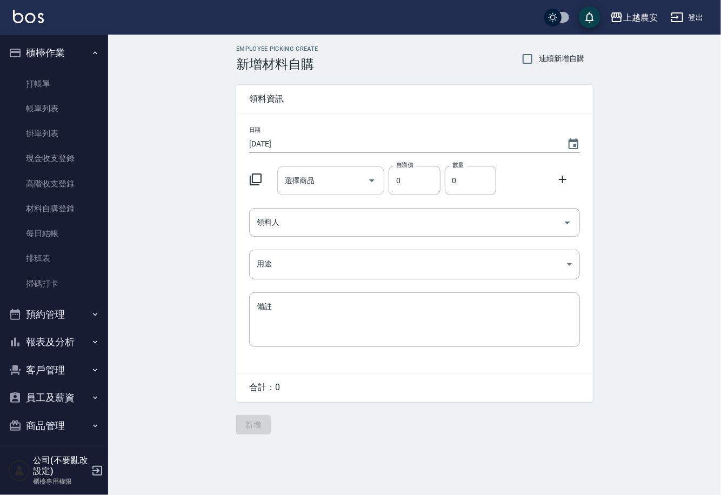
click at [334, 193] on div "選擇商品" at bounding box center [331, 180] width 108 height 29
drag, startPoint x: 348, startPoint y: 184, endPoint x: 273, endPoint y: 186, distance: 75.1
click at [276, 186] on div "選擇商品 CA1劑(調配) 選擇商品" at bounding box center [329, 178] width 112 height 33
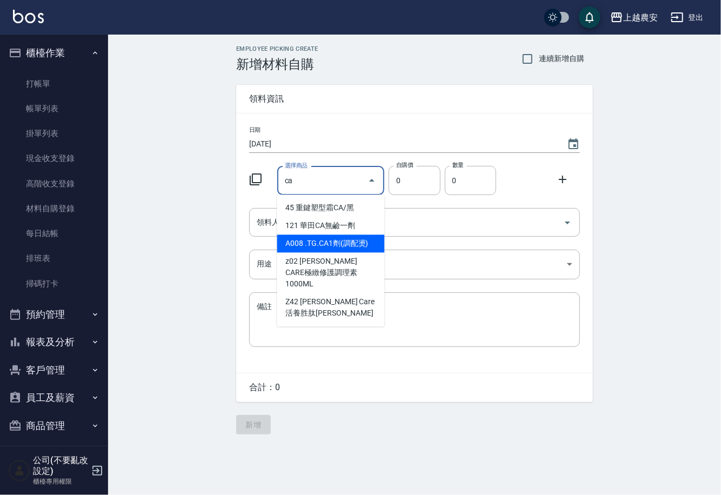
click at [318, 246] on li "A008 .TG.CA1劑(調配燙)" at bounding box center [331, 244] width 108 height 18
type input ".TG.CA1劑(調配燙)"
type input "250"
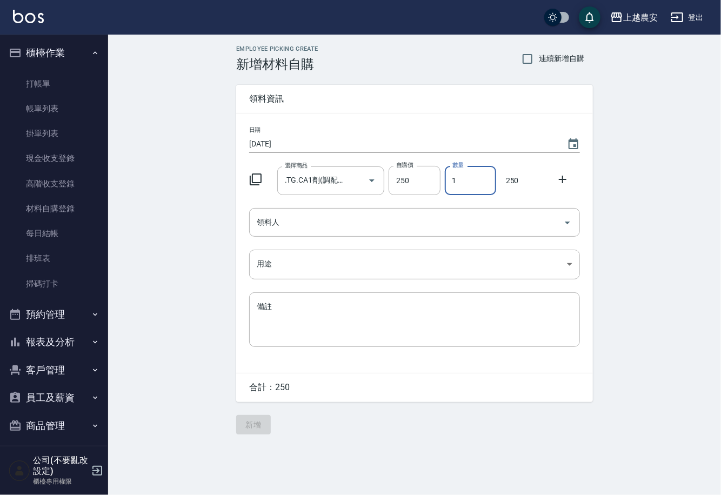
drag, startPoint x: 451, startPoint y: 182, endPoint x: 451, endPoint y: 173, distance: 8.6
click at [466, 180] on input "1" at bounding box center [470, 180] width 51 height 29
click at [416, 232] on div "領料人" at bounding box center [414, 222] width 331 height 29
type input "2"
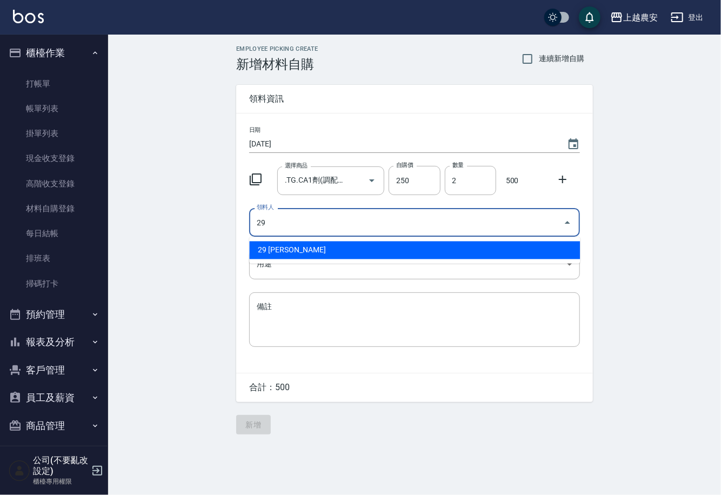
click at [291, 249] on li "29 [PERSON_NAME]" at bounding box center [414, 251] width 331 height 18
type input "29 [PERSON_NAME]"
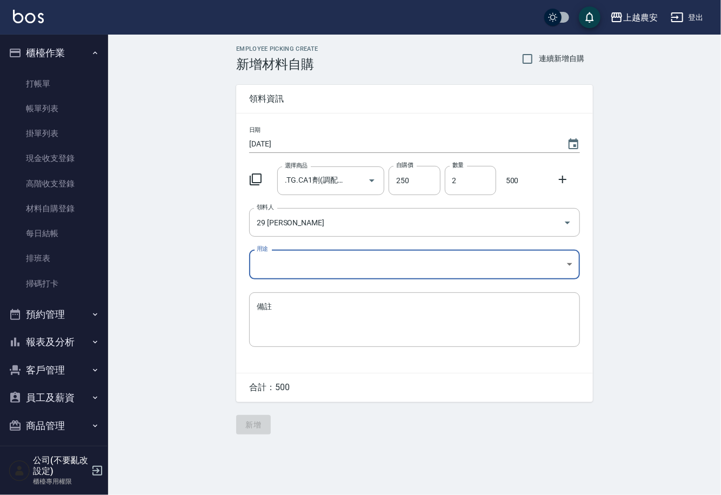
click at [272, 265] on body "上越農安 登出 櫃檯作業 打帳單 帳單列表 掛單列表 現金收支登錄 高階收支登錄 材料自購登錄 每日結帳 排班表 掃碼打卡 預約管理 預約管理 單日預約紀錄 …" at bounding box center [360, 247] width 721 height 495
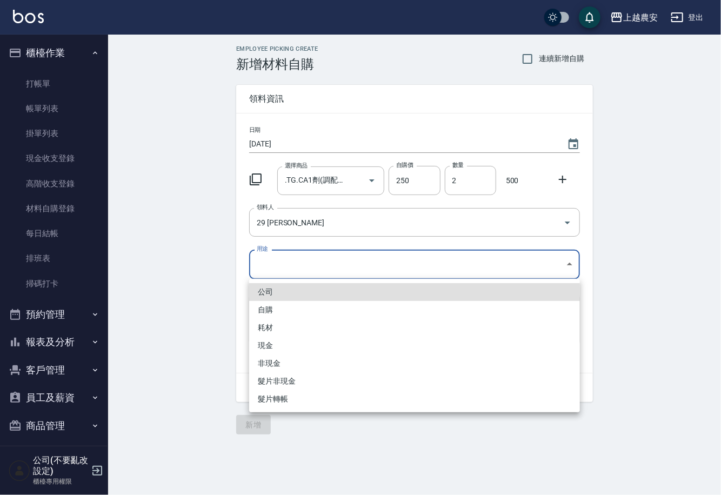
click at [261, 312] on li "自購" at bounding box center [414, 310] width 331 height 18
type input "自購"
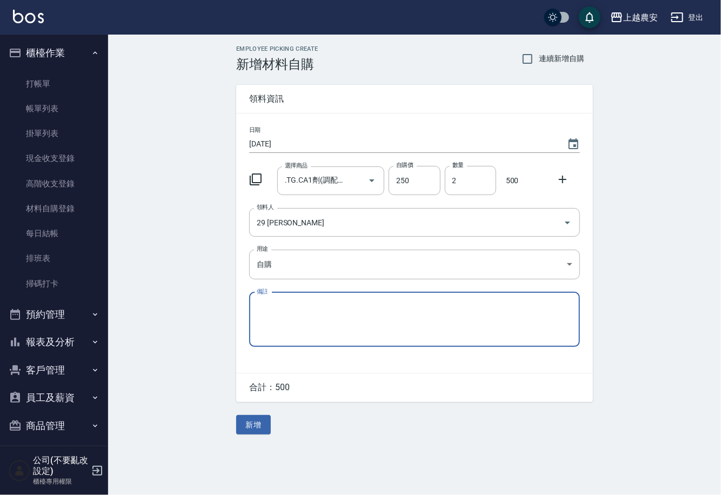
drag, startPoint x: 564, startPoint y: 176, endPoint x: 518, endPoint y: 197, distance: 50.5
click at [563, 178] on icon at bounding box center [562, 179] width 13 height 13
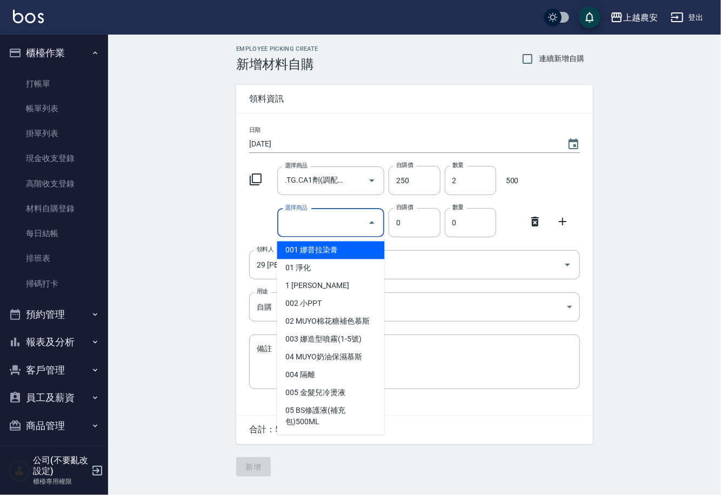
click at [326, 226] on input "選擇商品" at bounding box center [323, 222] width 82 height 19
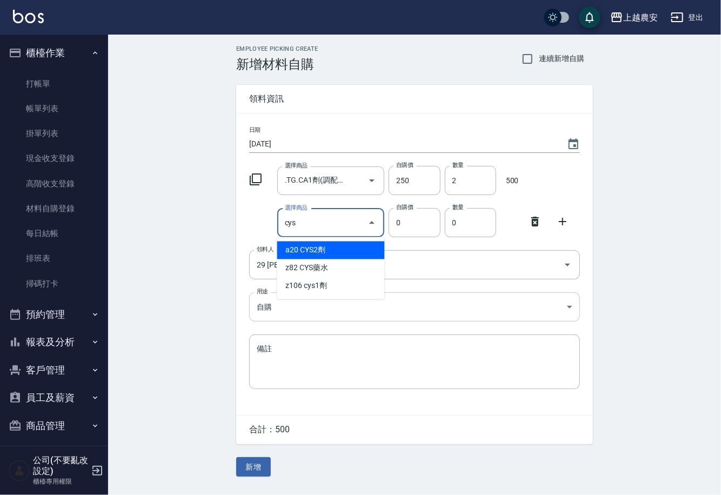
type input "cys1劑"
click at [314, 247] on li "z106 cys1劑" at bounding box center [331, 251] width 108 height 18
type input "270"
type input "1"
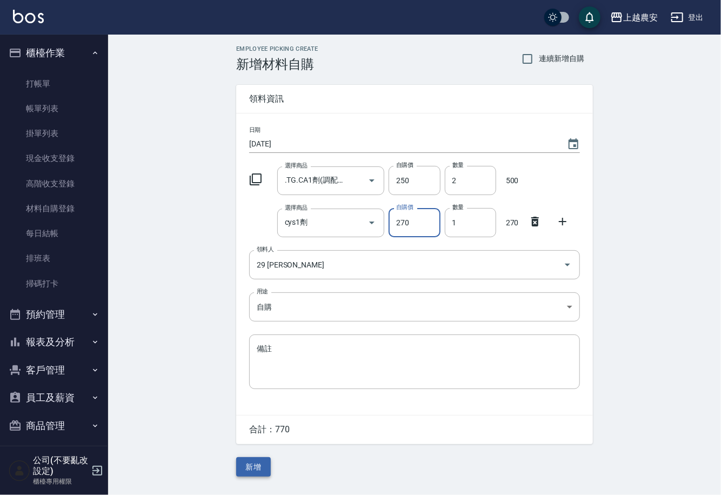
click at [262, 466] on button "新增" at bounding box center [253, 467] width 35 height 20
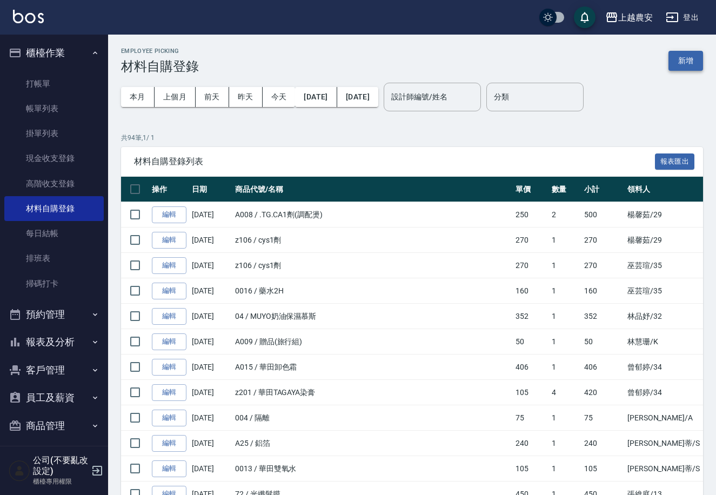
click at [683, 57] on button "新增" at bounding box center [685, 61] width 35 height 20
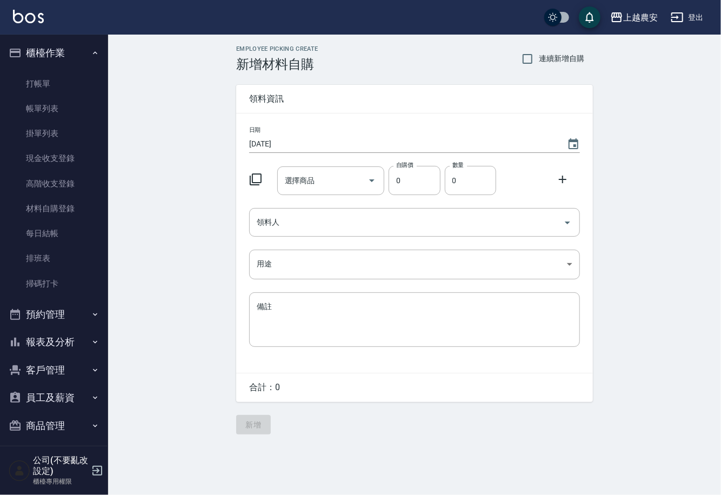
click at [298, 173] on div "選擇商品 選擇商品" at bounding box center [331, 180] width 108 height 29
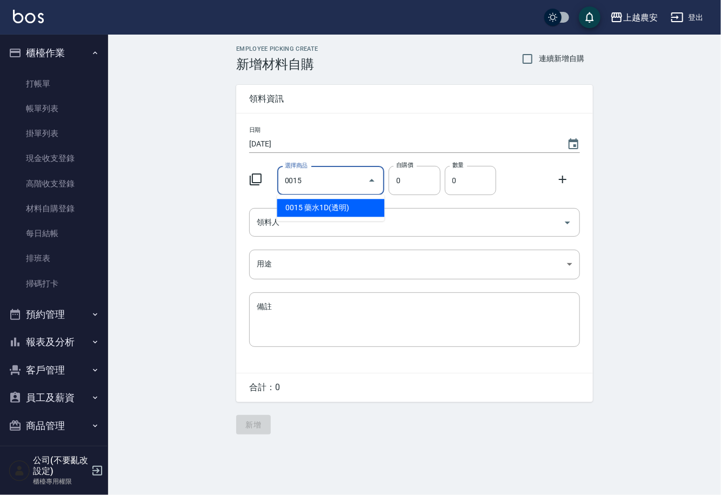
click at [308, 210] on li "0015 藥水1D(透明)" at bounding box center [331, 208] width 108 height 18
type input "藥水1D(透明)"
type input "190"
type input "1"
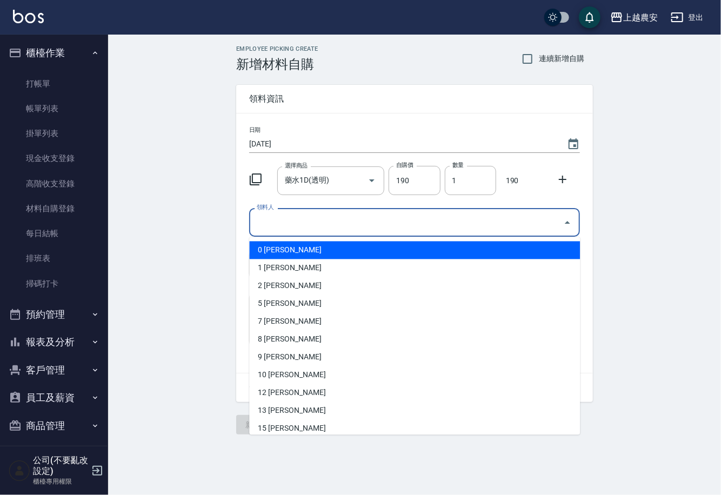
click at [298, 224] on input "領料人" at bounding box center [406, 222] width 305 height 19
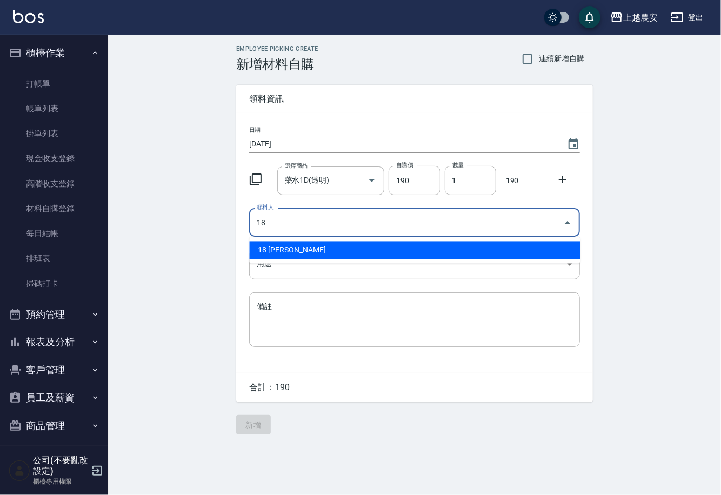
click at [284, 249] on li "18 [PERSON_NAME]" at bounding box center [414, 251] width 331 height 18
type input "18 [PERSON_NAME]"
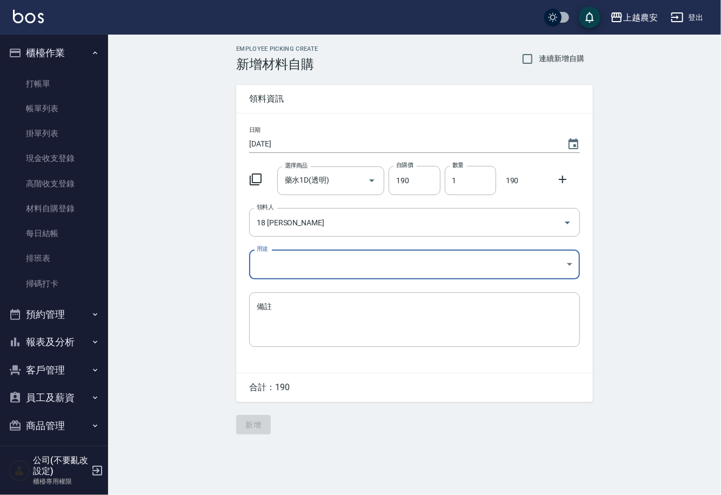
click at [273, 262] on body "上越農安 登出 櫃檯作業 打帳單 帳單列表 掛單列表 現金收支登錄 高階收支登錄 材料自購登錄 每日結帳 排班表 掃碼打卡 預約管理 預約管理 單日預約紀錄 …" at bounding box center [360, 247] width 721 height 495
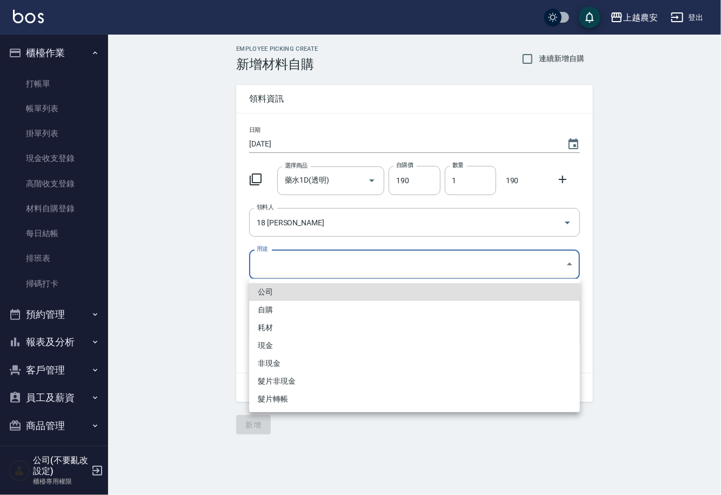
click at [266, 309] on li "自購" at bounding box center [414, 310] width 331 height 18
type input "自購"
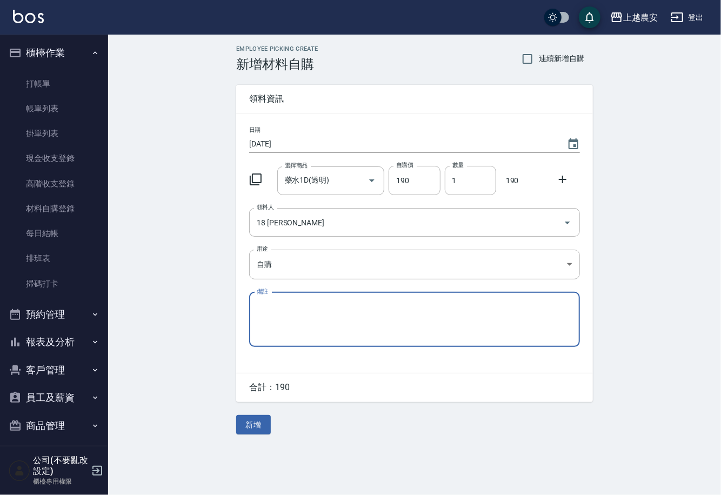
drag, startPoint x: 561, startPoint y: 178, endPoint x: 460, endPoint y: 200, distance: 102.9
click at [557, 181] on icon at bounding box center [562, 179] width 13 height 13
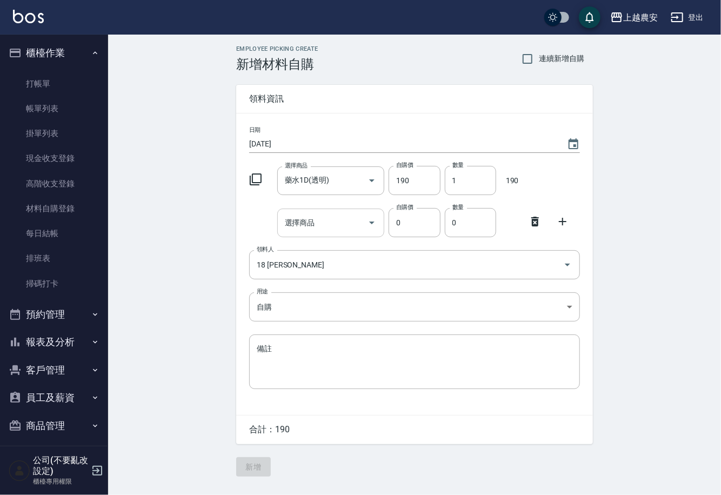
click at [329, 218] on input "選擇商品" at bounding box center [323, 222] width 82 height 19
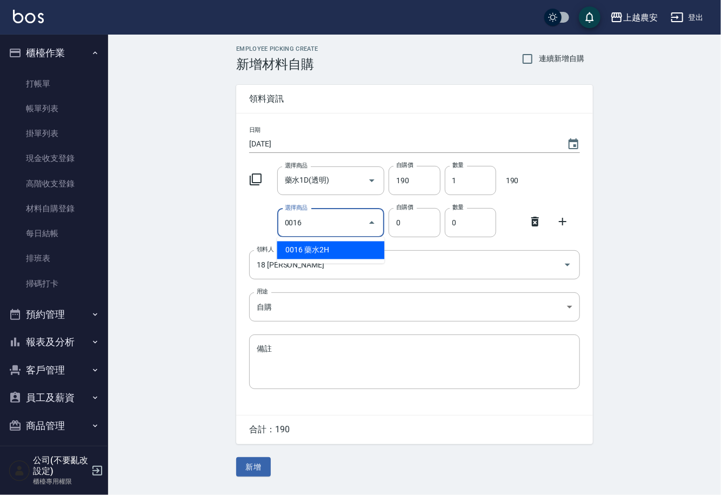
type input "藥水2H"
type input "160"
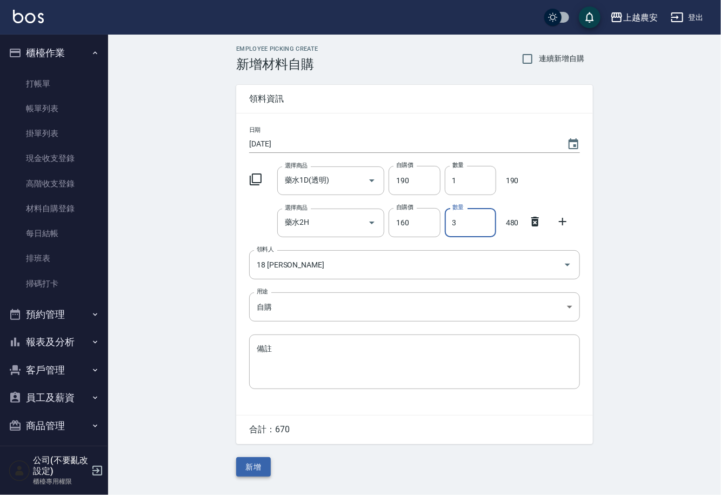
type input "3"
click at [250, 464] on button "新增" at bounding box center [253, 467] width 35 height 20
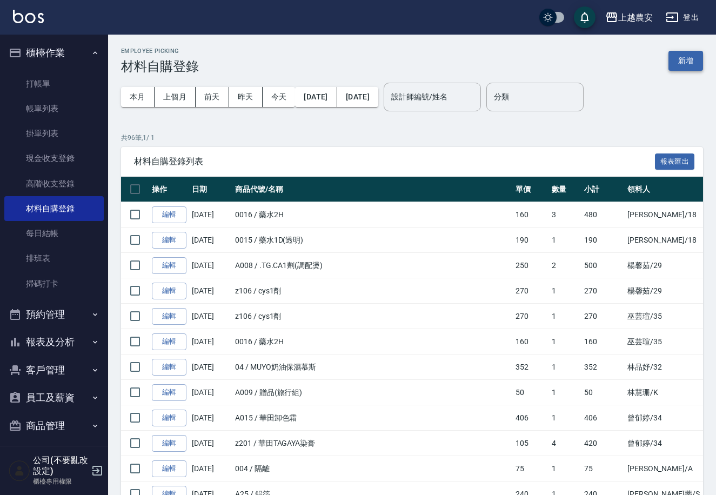
click at [677, 63] on button "新增" at bounding box center [685, 61] width 35 height 20
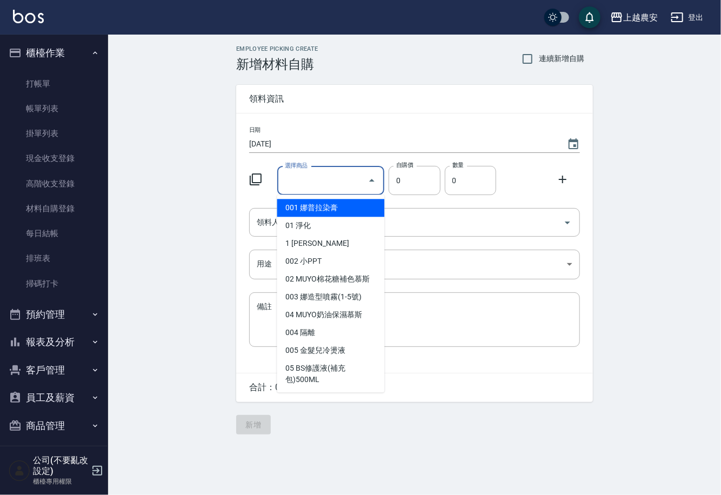
click at [316, 177] on input "選擇商品" at bounding box center [323, 180] width 82 height 19
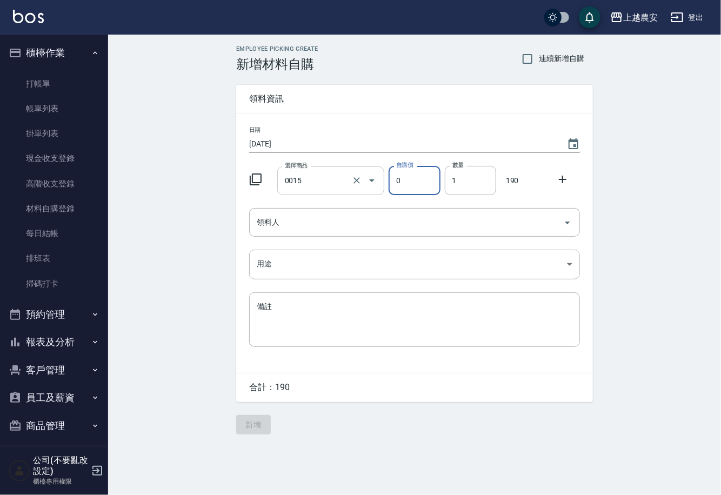
type input "藥水1D(透明)"
type input "190"
type input "1"
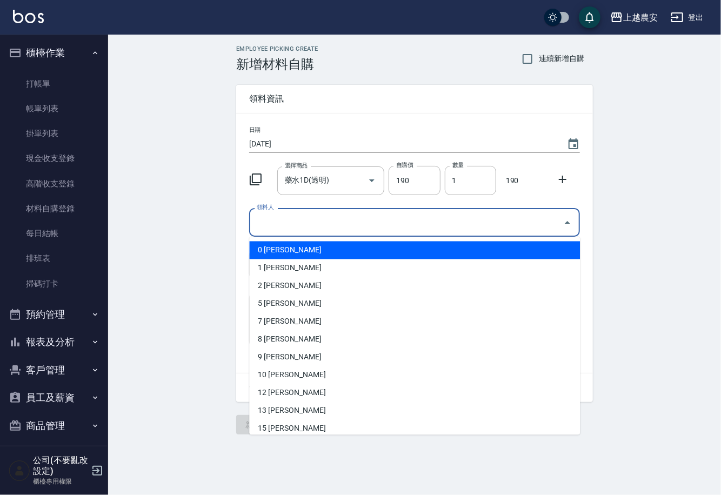
click at [269, 231] on input "領料人" at bounding box center [406, 222] width 305 height 19
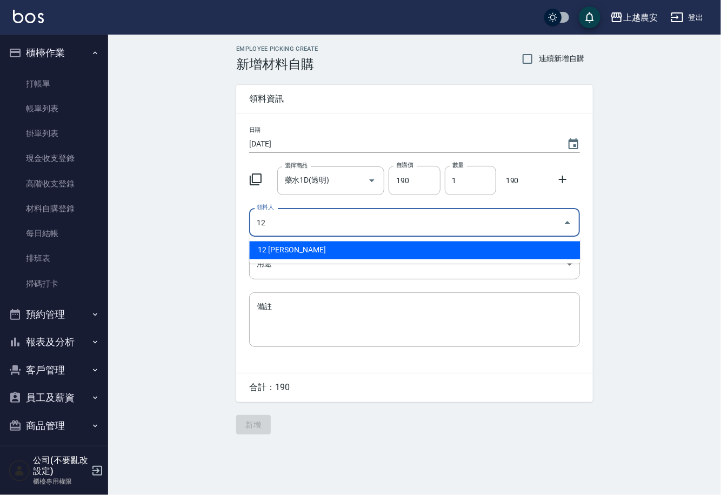
click at [287, 243] on li "12 [PERSON_NAME]" at bounding box center [414, 251] width 331 height 18
type input "12 [PERSON_NAME]"
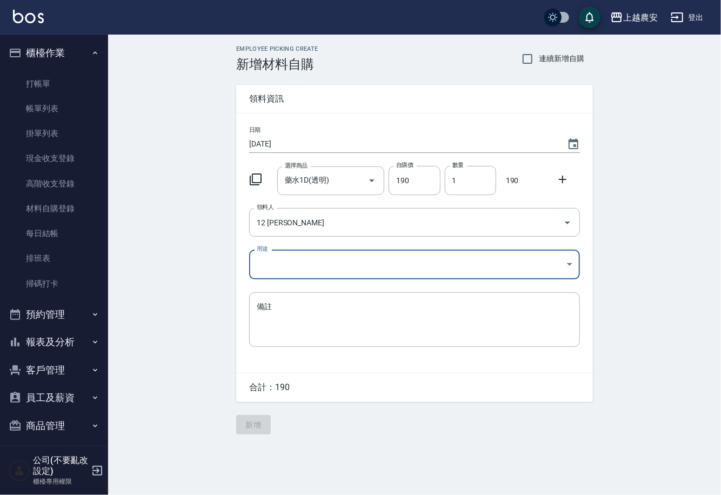
click at [270, 268] on body "上越農安 登出 櫃檯作業 打帳單 帳單列表 掛單列表 現金收支登錄 高階收支登錄 材料自購登錄 每日結帳 排班表 掃碼打卡 預約管理 預約管理 單日預約紀錄 …" at bounding box center [360, 247] width 721 height 495
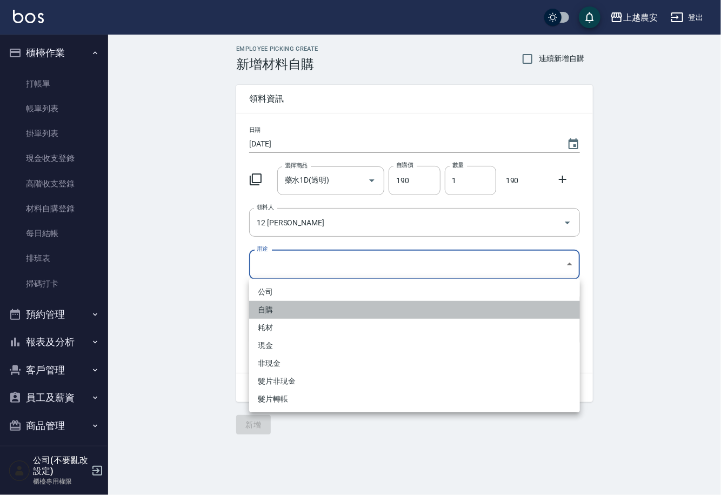
click at [271, 309] on li "自購" at bounding box center [414, 310] width 331 height 18
type input "自購"
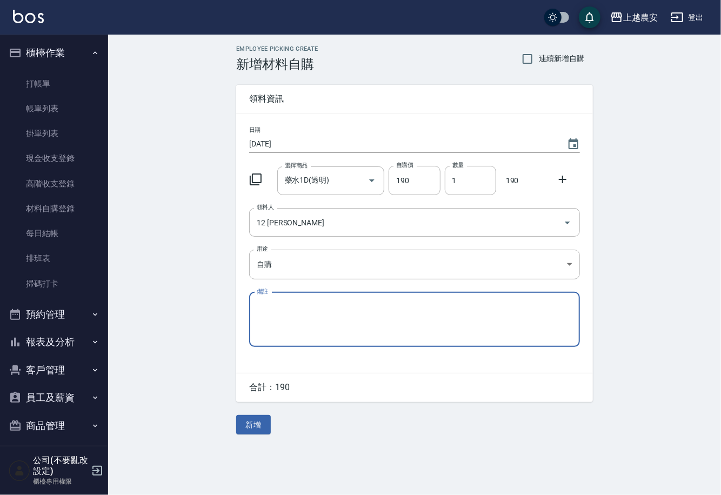
click at [559, 175] on icon at bounding box center [562, 179] width 13 height 13
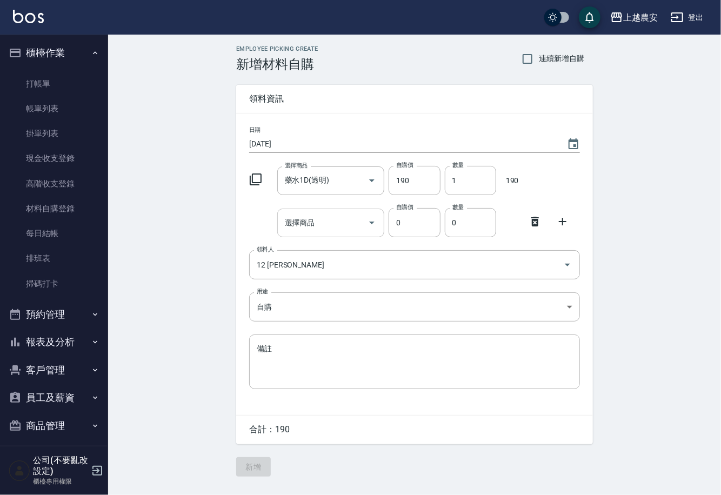
click at [332, 233] on div "選擇商品" at bounding box center [331, 223] width 108 height 29
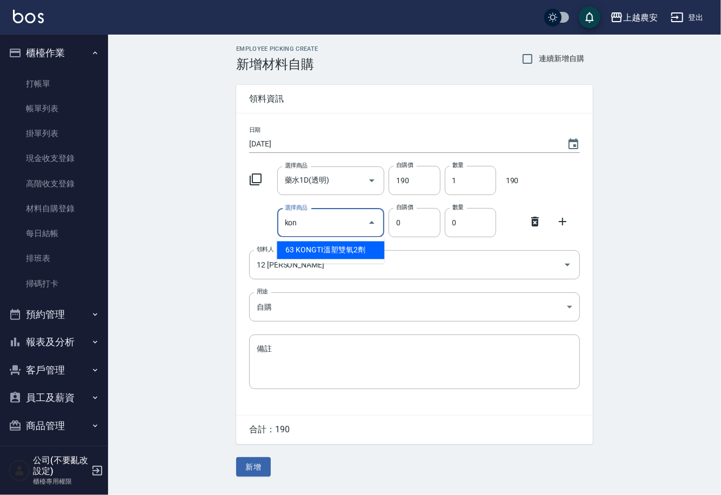
type input "KONGTI溫塑雙氧2劑"
click at [345, 245] on li "63 KONGTI溫塑雙氧2劑" at bounding box center [331, 251] width 108 height 18
type input "170"
type input "1"
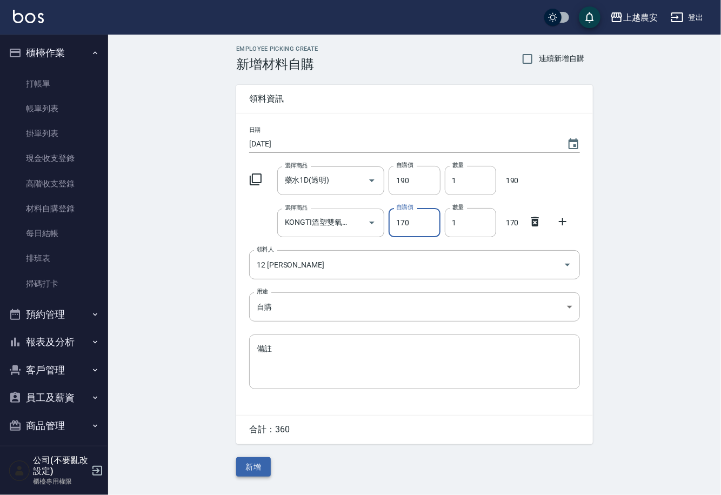
click at [252, 471] on button "新增" at bounding box center [253, 467] width 35 height 20
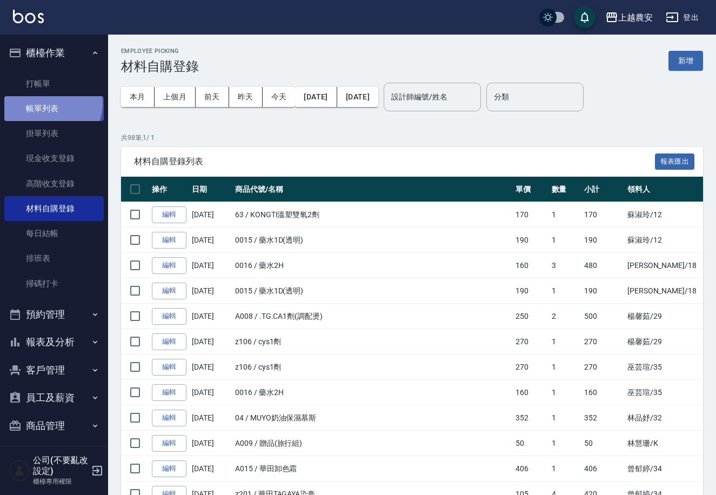
click at [50, 104] on link "帳單列表" at bounding box center [53, 108] width 99 height 25
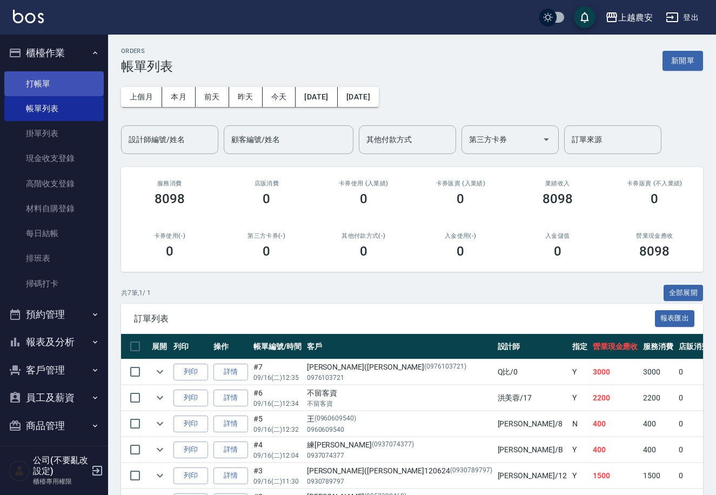
click at [42, 80] on link "打帳單" at bounding box center [53, 83] width 99 height 25
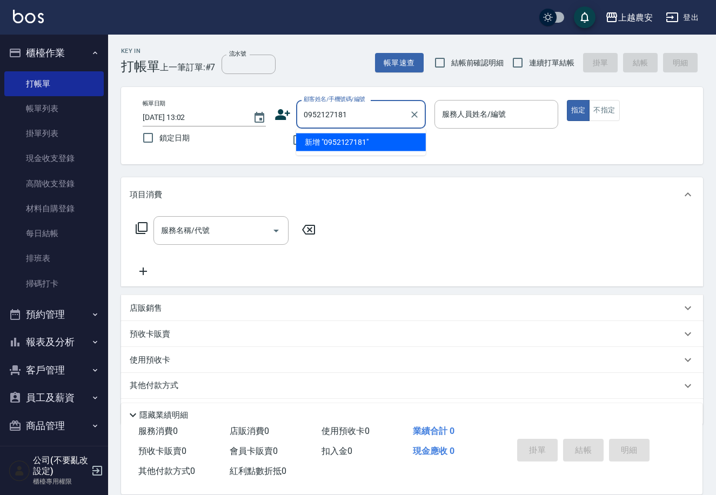
click at [351, 143] on li "新增 "0952127181"" at bounding box center [361, 142] width 130 height 18
type input "0952127181"
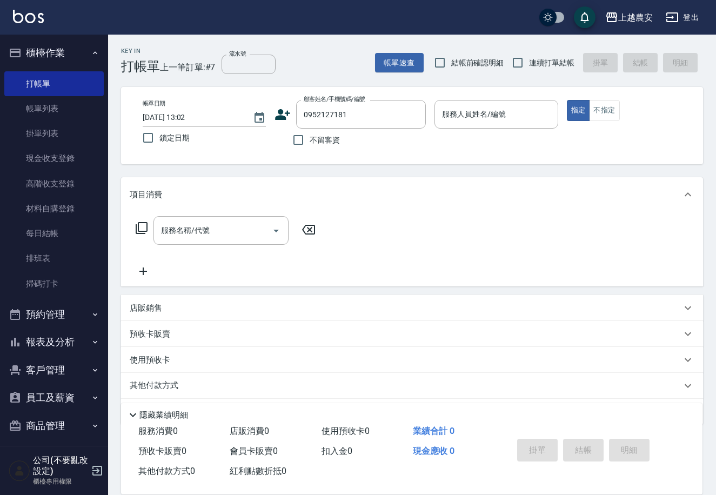
click at [284, 119] on icon at bounding box center [283, 114] width 15 height 11
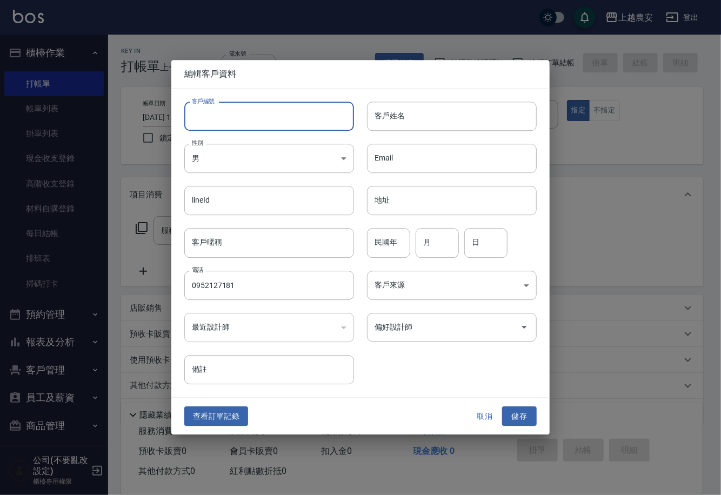
click at [284, 119] on input "客戶編號" at bounding box center [269, 116] width 170 height 29
type input "0952127181"
click at [266, 164] on body "上越農安 登出 櫃檯作業 打帳單 帳單列表 掛單列表 現金收支登錄 高階收支登錄 材料自購登錄 每日結帳 排班表 掃碼打卡 預約管理 預約管理 單日預約紀錄 …" at bounding box center [360, 263] width 721 height 527
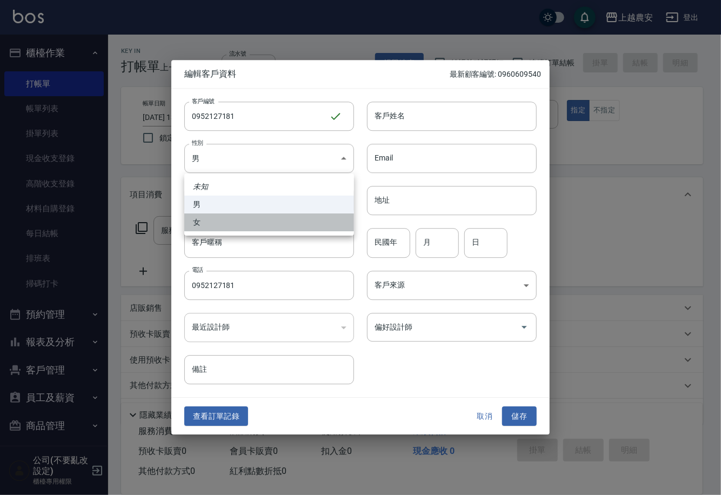
click at [240, 230] on li "女" at bounding box center [269, 222] width 170 height 18
type input "[DEMOGRAPHIC_DATA]"
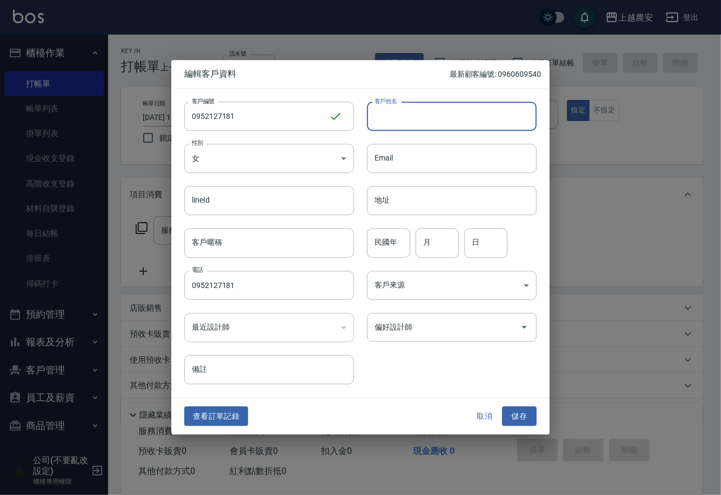
click at [407, 125] on input "客戶姓名" at bounding box center [452, 116] width 170 height 29
type input "余"
click at [527, 417] on button "儲存" at bounding box center [519, 416] width 35 height 20
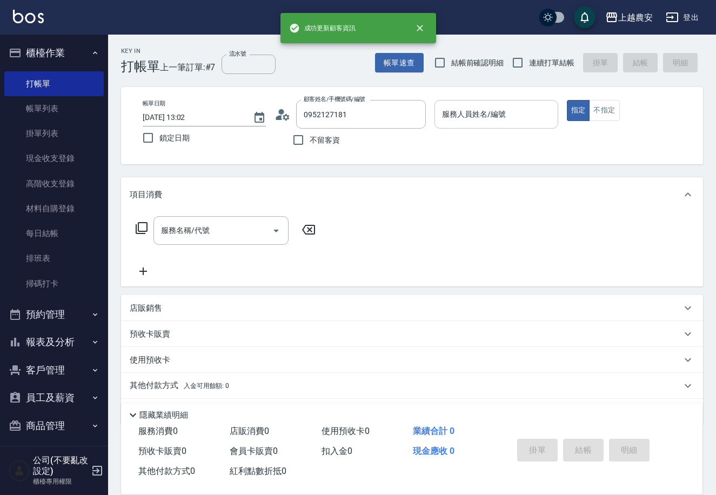
click at [507, 116] on input "服務人員姓名/編號" at bounding box center [495, 114] width 113 height 19
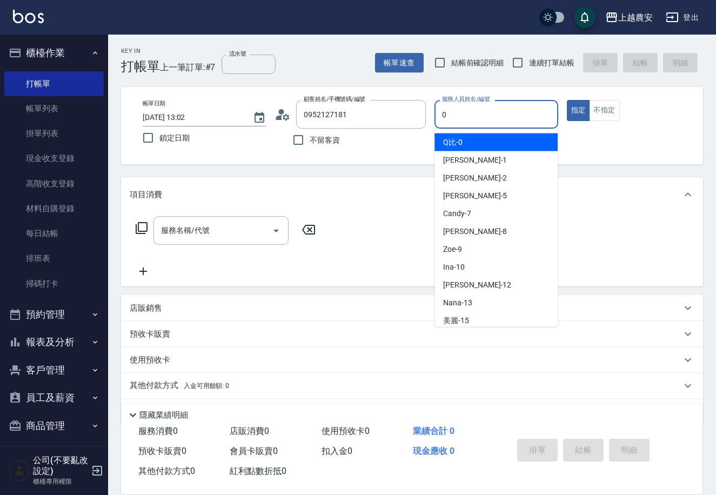
type input "0"
type button "true"
type input "Q比-0"
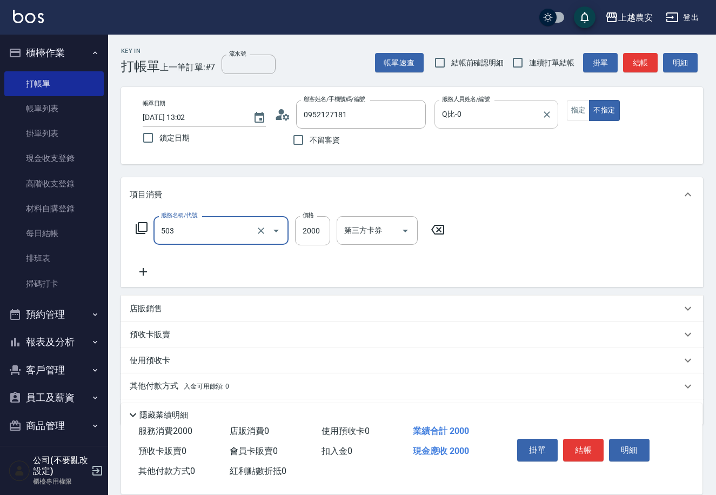
type input "染髮1500↑(503)"
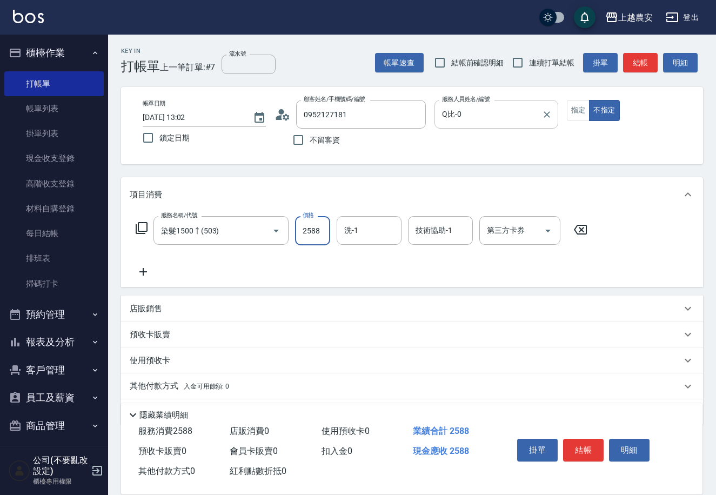
type input "2588"
type input "Elfi-39"
click at [590, 448] on button "結帳" at bounding box center [583, 450] width 41 height 23
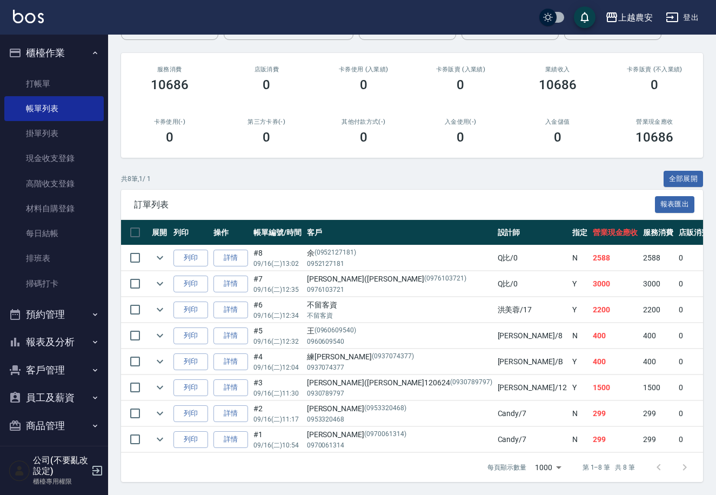
scroll to position [121, 0]
click at [36, 83] on link "打帳單" at bounding box center [53, 83] width 99 height 25
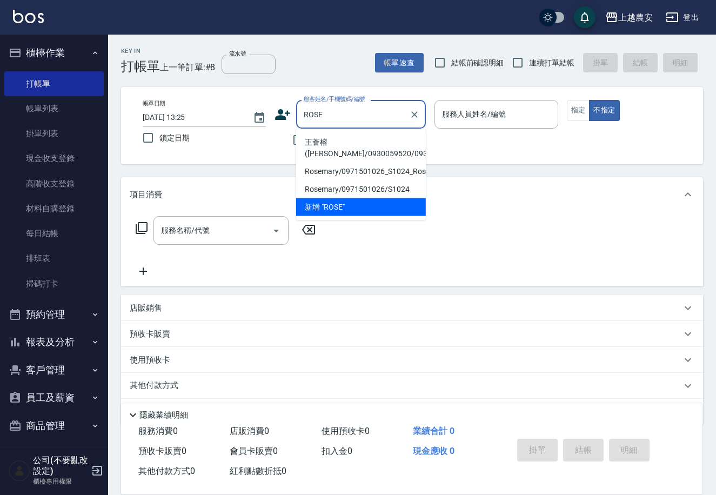
click at [328, 146] on li "王薈榕([PERSON_NAME]/0930059520/0930059520" at bounding box center [361, 147] width 130 height 29
type input "王薈榕([PERSON_NAME]/0930059520/0930059520"
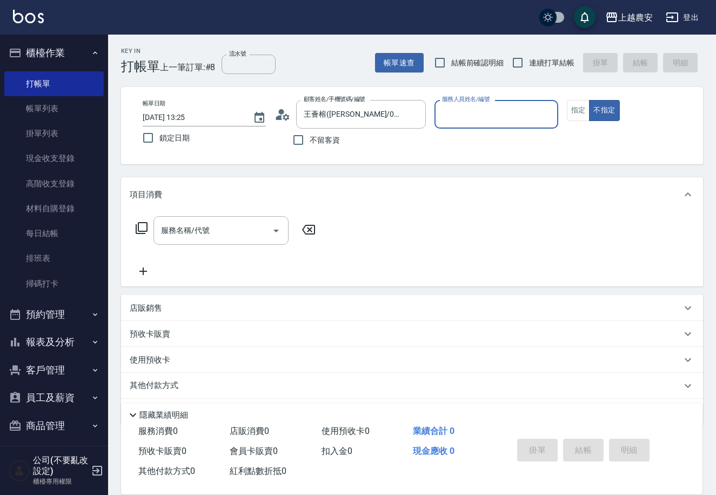
type input "Yoko-12"
drag, startPoint x: 579, startPoint y: 109, endPoint x: 525, endPoint y: 135, distance: 59.7
click at [578, 109] on button "指定" at bounding box center [578, 110] width 23 height 21
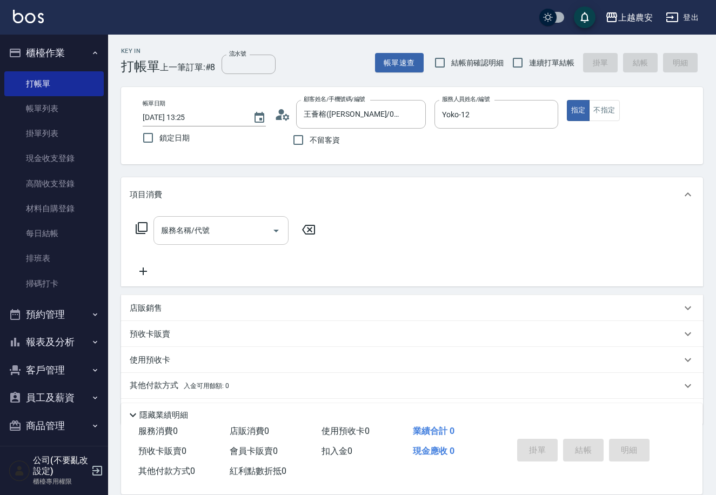
click at [210, 236] on input "服務名稱/代號" at bounding box center [212, 230] width 109 height 19
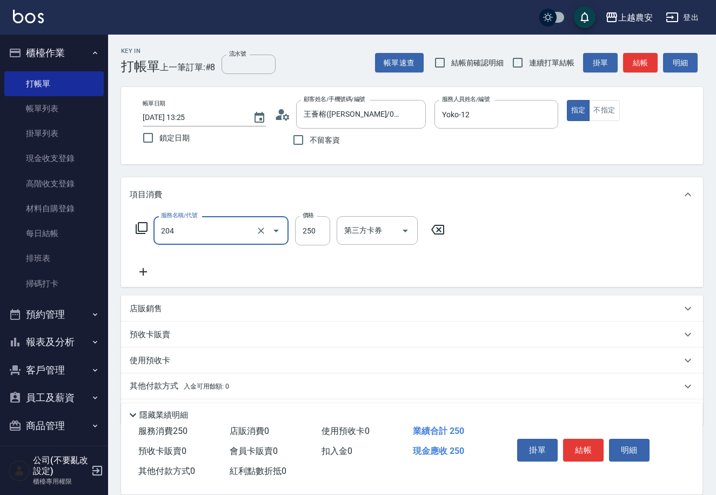
type input "梳髮(204)"
type input "300"
click at [584, 445] on button "結帳" at bounding box center [583, 450] width 41 height 23
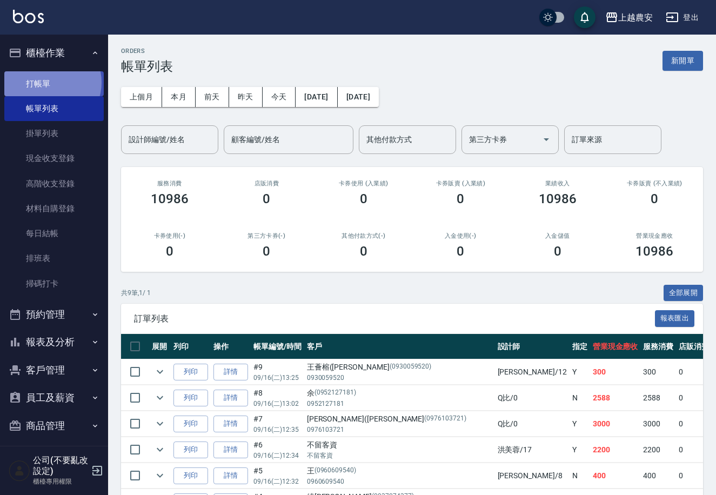
click at [48, 82] on link "打帳單" at bounding box center [53, 83] width 99 height 25
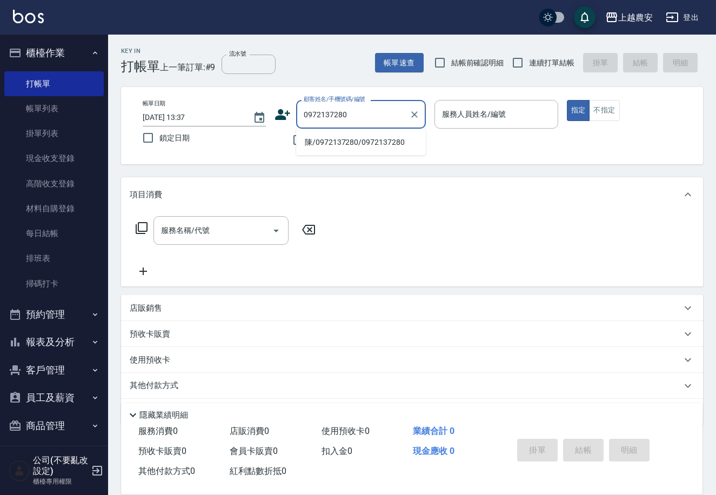
click at [336, 141] on li "陳/0972137280/0972137280" at bounding box center [361, 142] width 130 height 18
type input "陳/0972137280/0972137280"
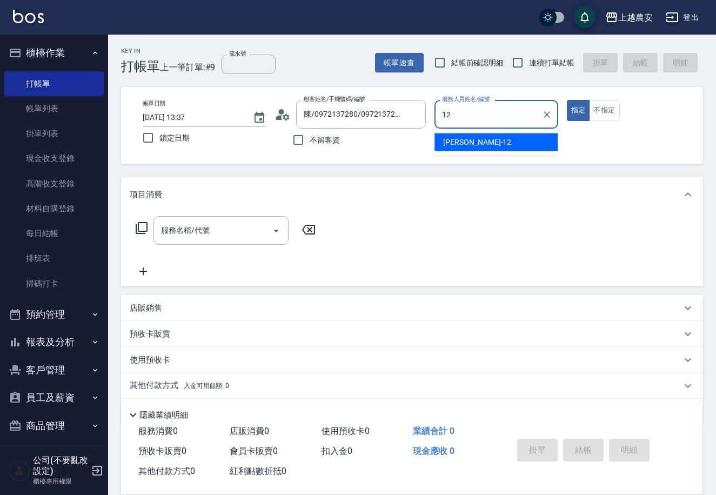
type input "Yoko-12"
type button "true"
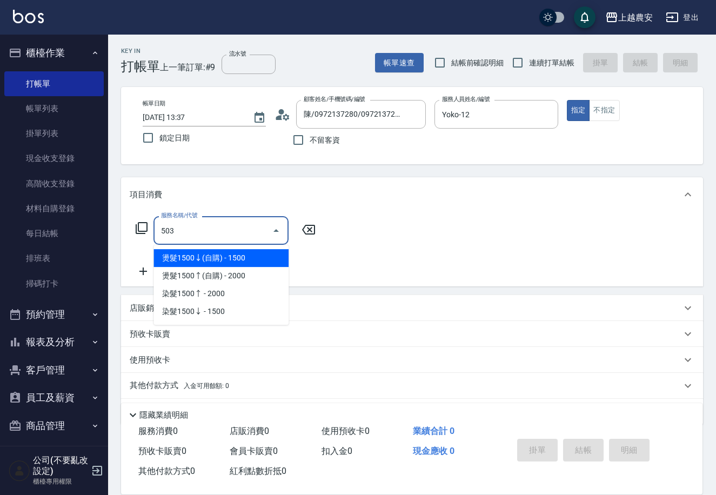
type input "染髮1500↑(503)"
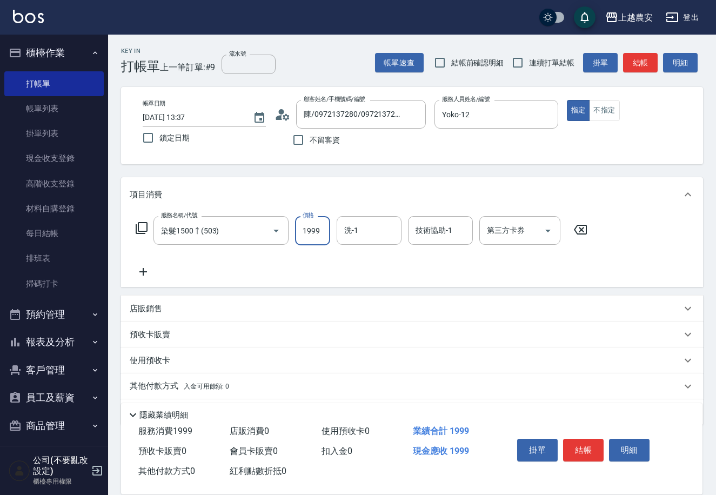
type input "1999"
type input "[PERSON_NAME]-32"
click at [175, 386] on p "其他付款方式 入金可用餘額: 0" at bounding box center [179, 386] width 99 height 12
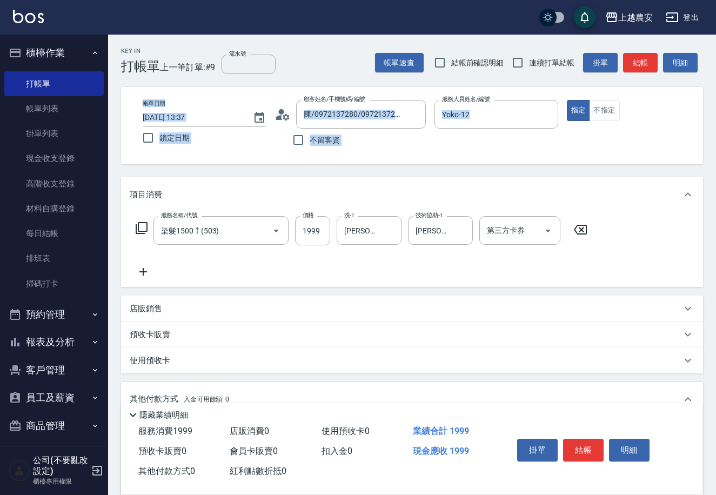
drag, startPoint x: 718, startPoint y: 121, endPoint x: 719, endPoint y: 132, distance: 11.4
click at [716, 132] on html "上越農安 登出 櫃檯作業 打帳單 帳單列表 掛單列表 現金收支登錄 高階收支登錄 材料自購登錄 每日結帳 排班表 掃碼打卡 預約管理 預約管理 單日預約紀錄 …" at bounding box center [358, 327] width 716 height 655
click at [658, 264] on div "服務名稱/代號 染髮1500↑(503) 服務名稱/代號 價格 1999 價格 洗-1 [PERSON_NAME]-32 洗-1 技術協助-1 [PERSON…" at bounding box center [412, 249] width 582 height 75
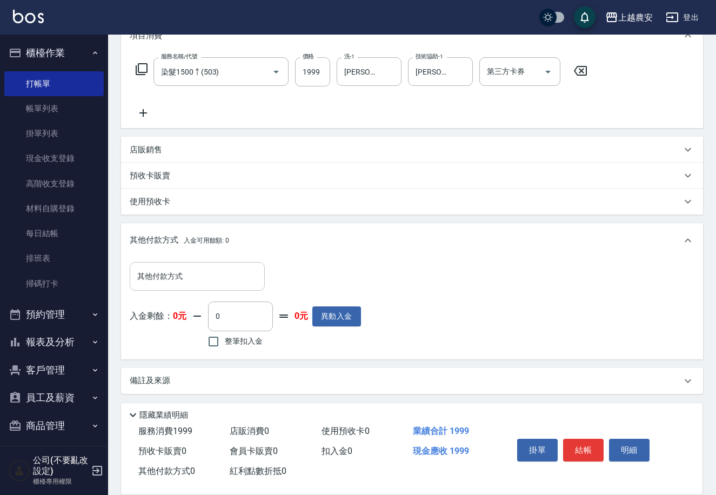
click at [182, 274] on input "其他付款方式" at bounding box center [197, 276] width 125 height 19
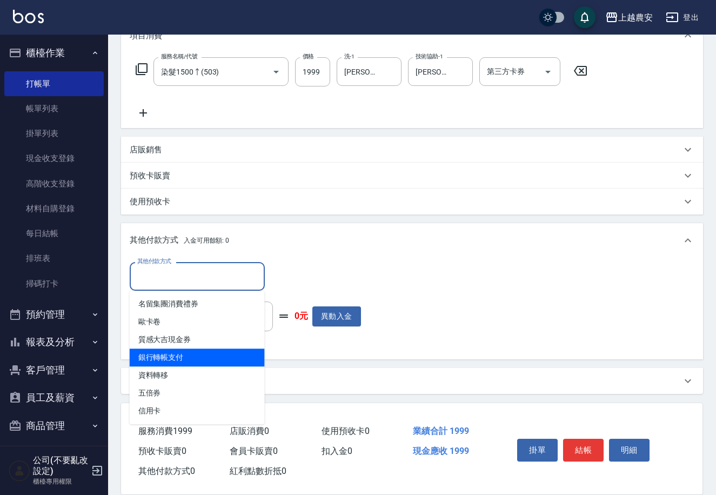
click at [185, 358] on span "銀行轉帳支付" at bounding box center [197, 358] width 135 height 18
type input "銀行轉帳支付"
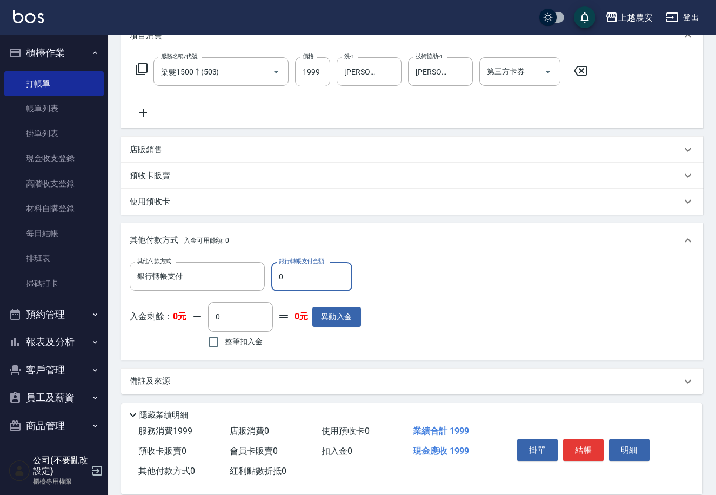
drag, startPoint x: 278, startPoint y: 276, endPoint x: 328, endPoint y: 302, distance: 56.6
click at [325, 299] on div "其他付款方式 銀行轉帳支付 其他付款方式 銀行轉帳支付金額 0 銀行轉帳支付金額 入金剩餘： 0元 0 ​ 整筆扣入金 0元 異動入金" at bounding box center [245, 306] width 231 height 89
type input "1999"
click at [579, 443] on button "結帳" at bounding box center [583, 450] width 41 height 23
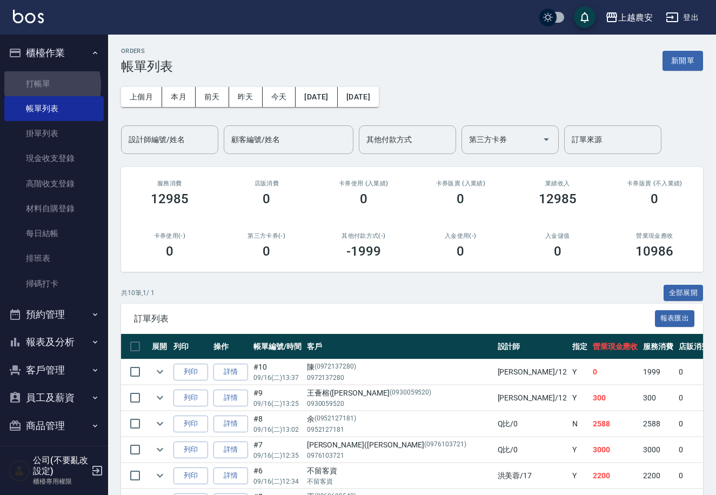
drag, startPoint x: 37, startPoint y: 85, endPoint x: 268, endPoint y: 70, distance: 231.8
click at [37, 85] on link "打帳單" at bounding box center [53, 83] width 99 height 25
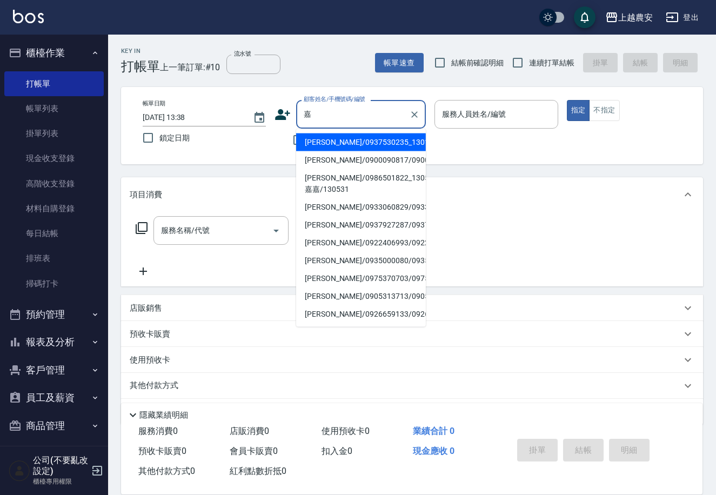
click at [328, 192] on li "[PERSON_NAME]/0986501822_130531_嘉嘉/130531" at bounding box center [361, 183] width 130 height 29
type input "[PERSON_NAME]/0986501822_130531_嘉嘉/130531"
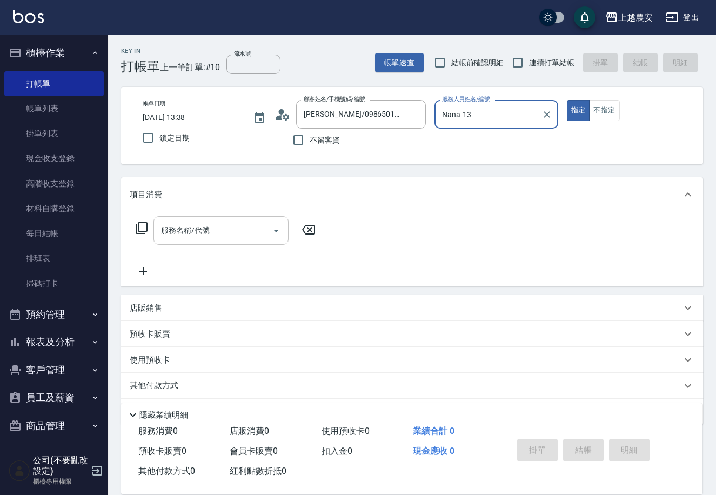
type input "Nana-13"
click at [243, 218] on div "服務名稱/代號" at bounding box center [220, 230] width 135 height 29
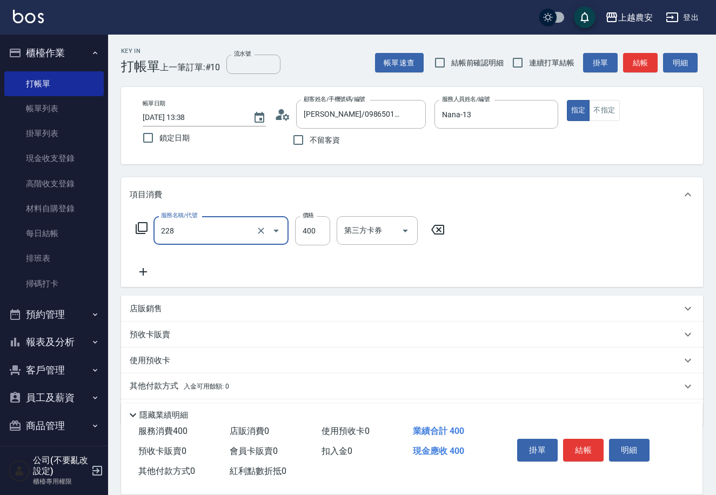
type input "洗髮(228)"
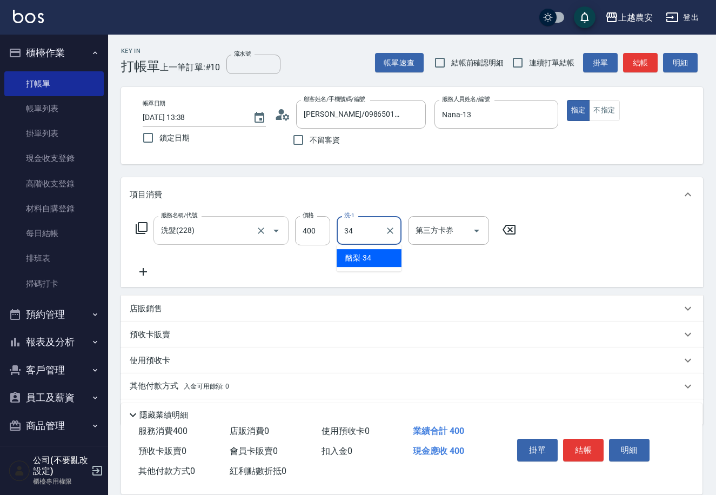
type input "酪梨-34"
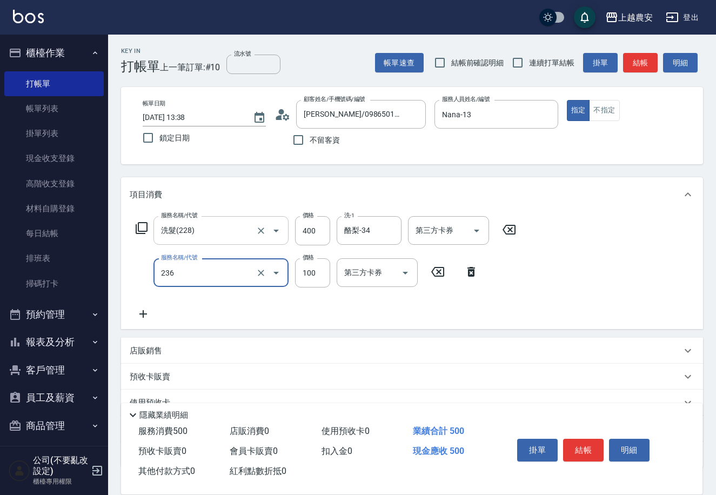
type input "手棒(236)"
click at [584, 452] on button "結帳" at bounding box center [583, 450] width 41 height 23
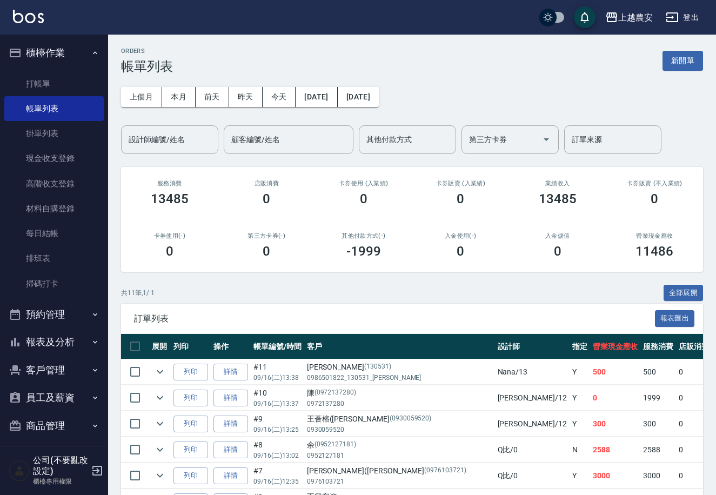
click at [60, 345] on button "報表及分析" at bounding box center [53, 342] width 99 height 28
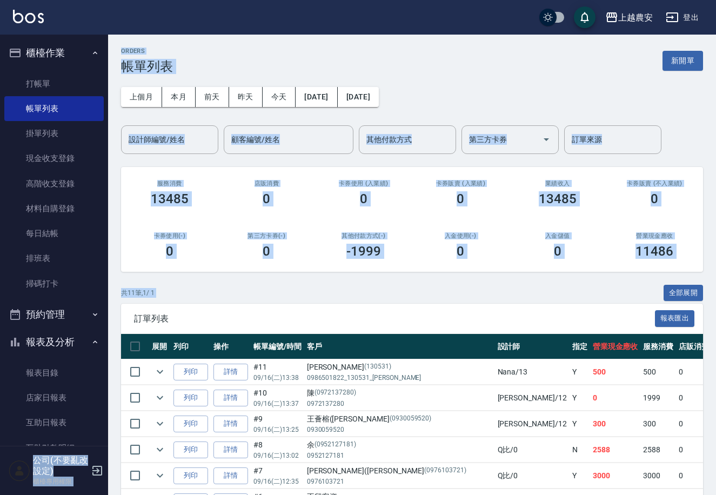
click at [104, 358] on div "上越農安 登出 櫃檯作業 打帳單 帳單列表 掛單列表 現金收支登錄 高階收支登錄 材料自購登錄 每日結帳 排班表 掃碼打卡 預約管理 預約管理 單日預約紀錄 …" at bounding box center [358, 343] width 716 height 687
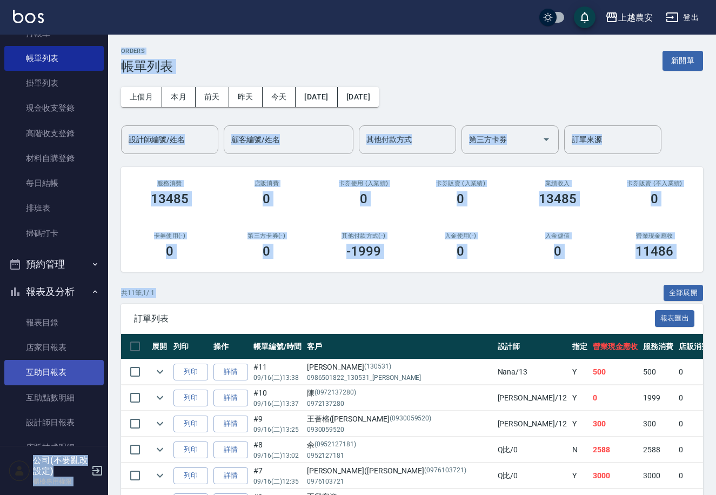
scroll to position [55, 0]
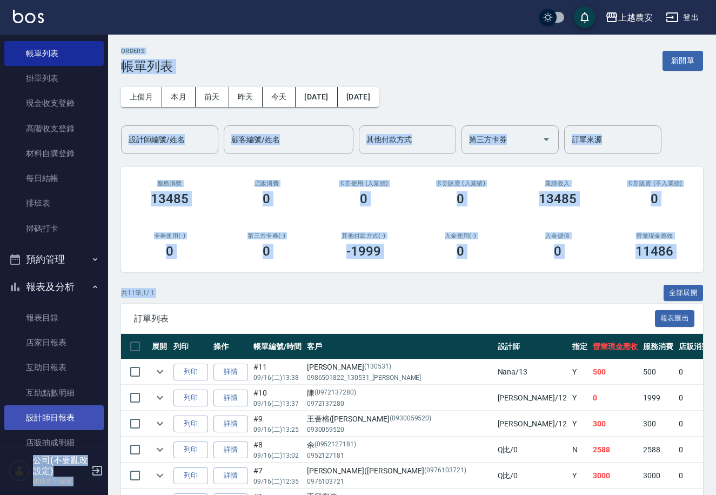
click at [56, 411] on link "設計師日報表" at bounding box center [53, 417] width 99 height 25
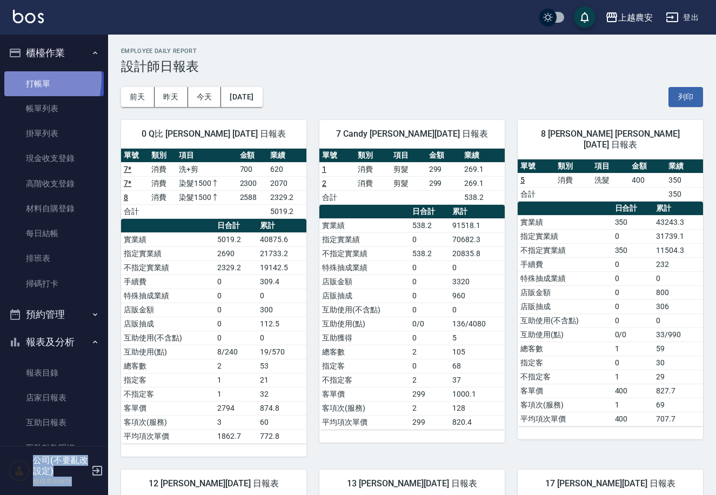
click at [21, 78] on link "打帳單" at bounding box center [53, 83] width 99 height 25
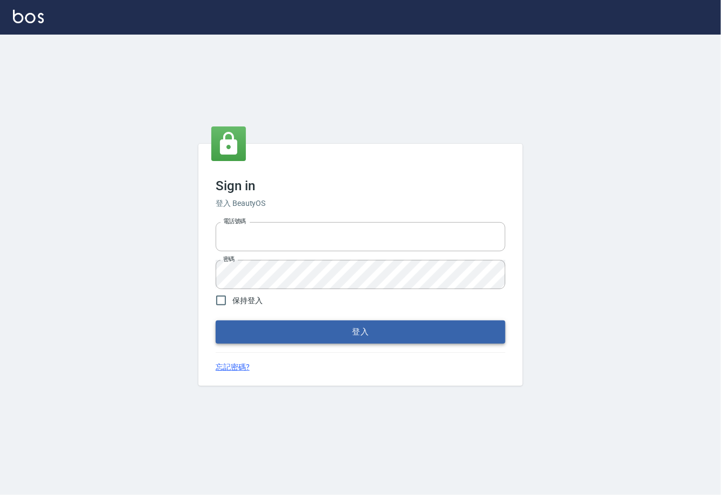
type input "0225929166"
click at [357, 334] on button "登入" at bounding box center [361, 331] width 290 height 23
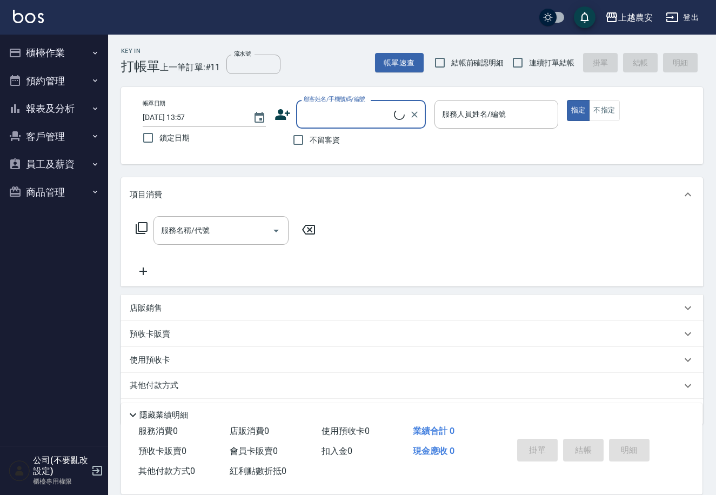
click at [35, 48] on button "櫃檯作業" at bounding box center [53, 53] width 99 height 28
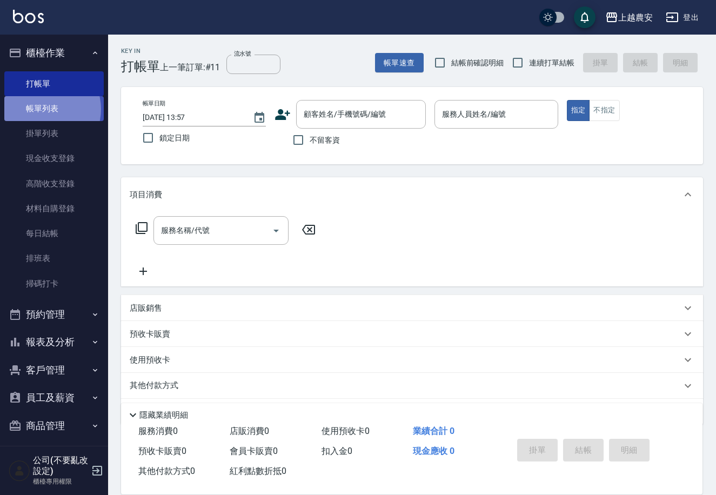
click at [44, 109] on link "帳單列表" at bounding box center [53, 108] width 99 height 25
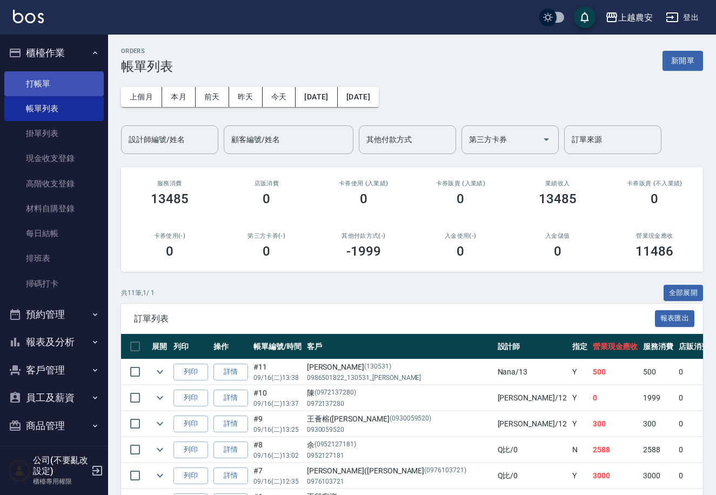
click at [35, 85] on link "打帳單" at bounding box center [53, 83] width 99 height 25
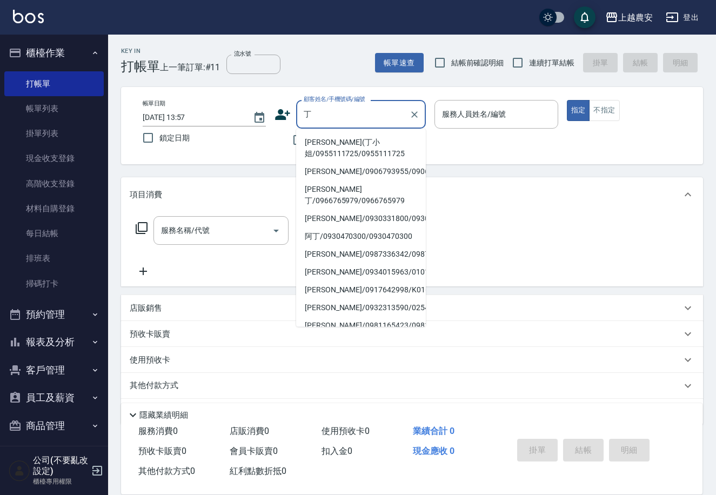
click at [319, 145] on li "丁苾君(丁小姐/0955111725/0955111725" at bounding box center [361, 147] width 130 height 29
type input "丁苾君(丁小姐/0955111725/0955111725"
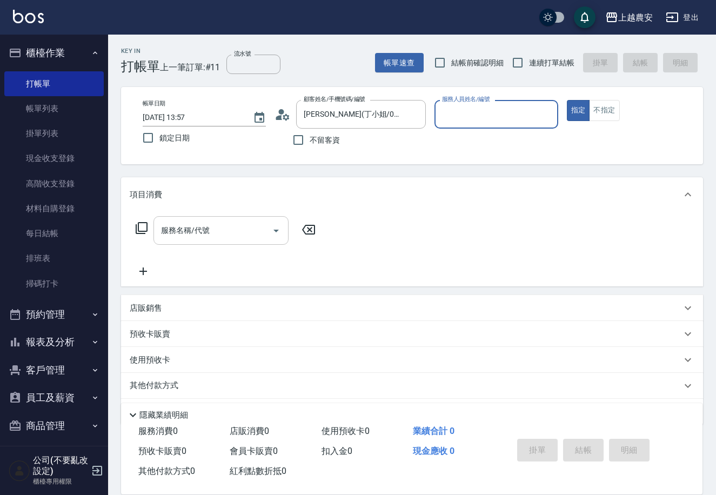
type input "美雅-B"
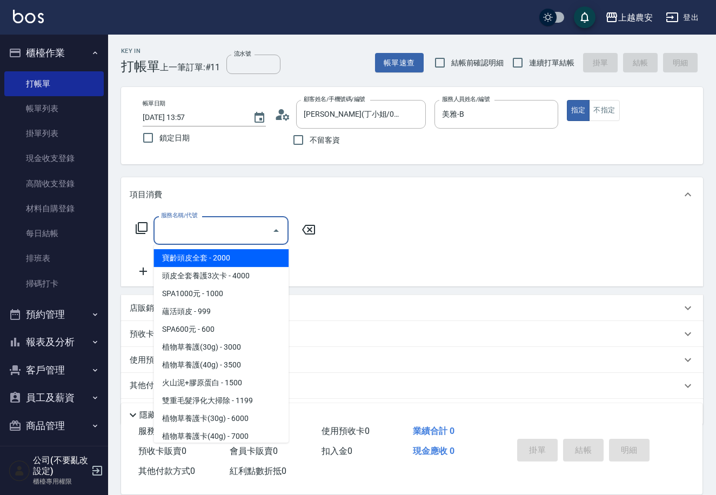
click at [252, 226] on input "服務名稱/代號" at bounding box center [212, 230] width 109 height 19
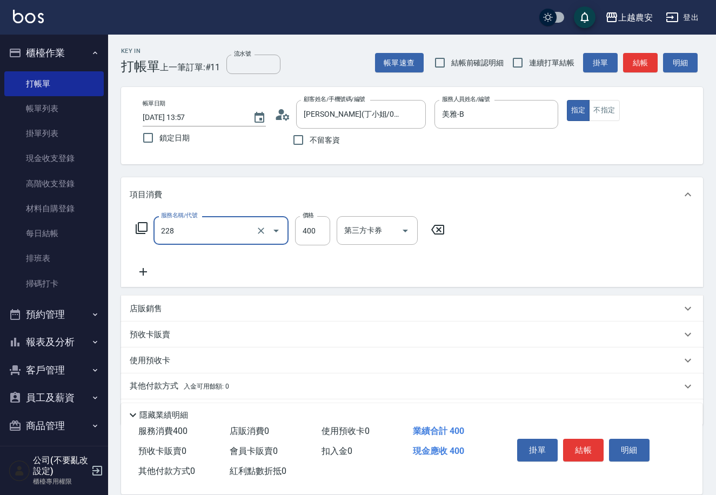
type input "洗髮(228)"
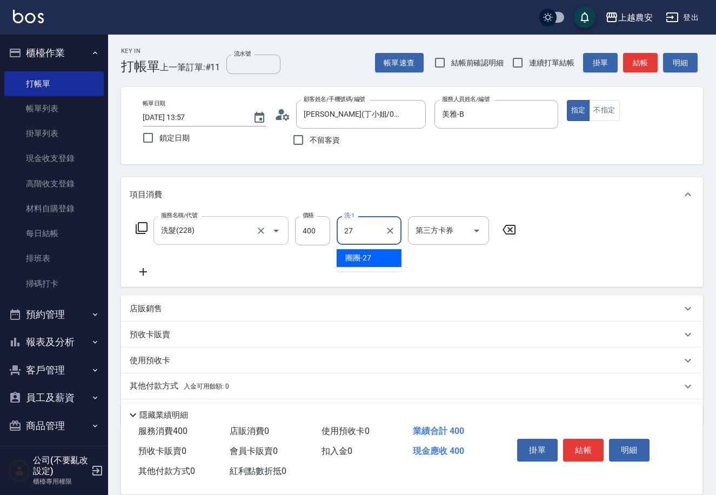
type input "團團-27"
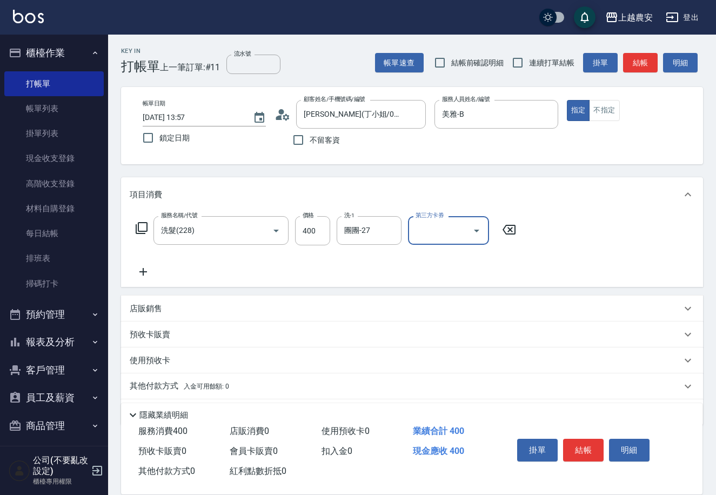
click at [605, 460] on div "掛單 結帳 明細" at bounding box center [583, 451] width 141 height 34
click at [582, 451] on button "結帳" at bounding box center [583, 450] width 41 height 23
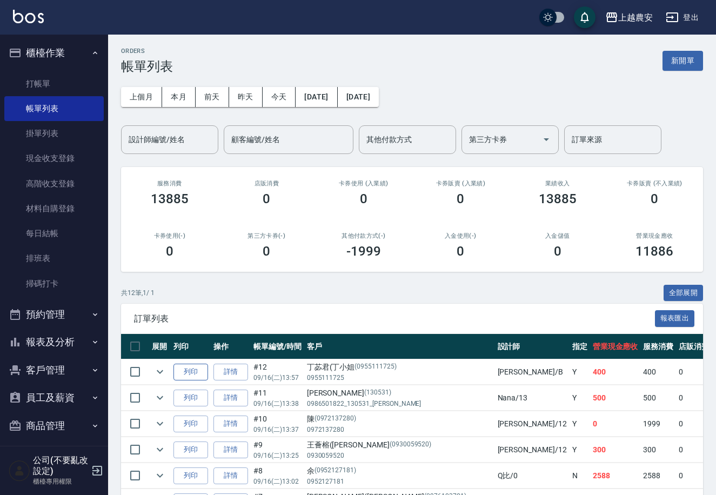
click at [196, 372] on button "列印" at bounding box center [190, 372] width 35 height 17
click at [37, 92] on link "打帳單" at bounding box center [53, 83] width 99 height 25
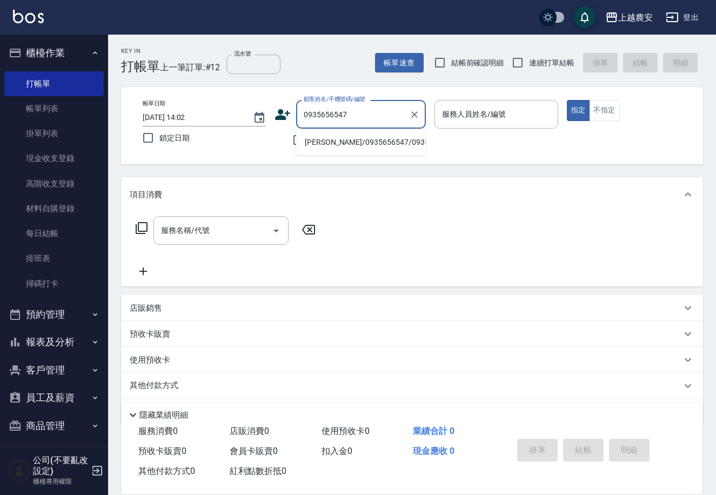
click at [327, 143] on li "林映旻/0935656547/0935656547" at bounding box center [361, 142] width 130 height 18
type input "林映旻/0935656547/0935656547"
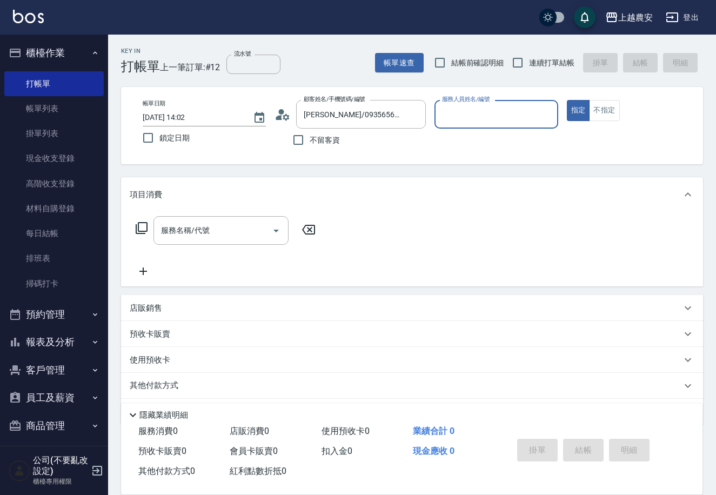
type input "Yoko-12"
click at [244, 239] on input "服務名稱/代號" at bounding box center [212, 230] width 109 height 19
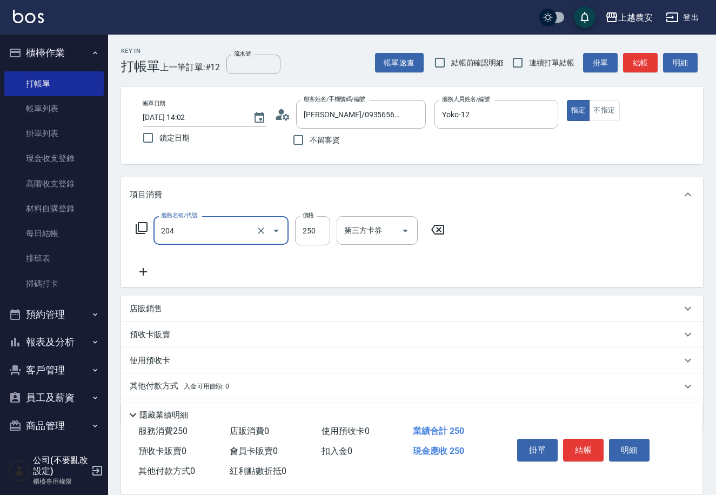
type input "梳髮(204)"
type input "300"
click at [589, 451] on button "結帳" at bounding box center [583, 450] width 41 height 23
